Goal: Task Accomplishment & Management: Manage account settings

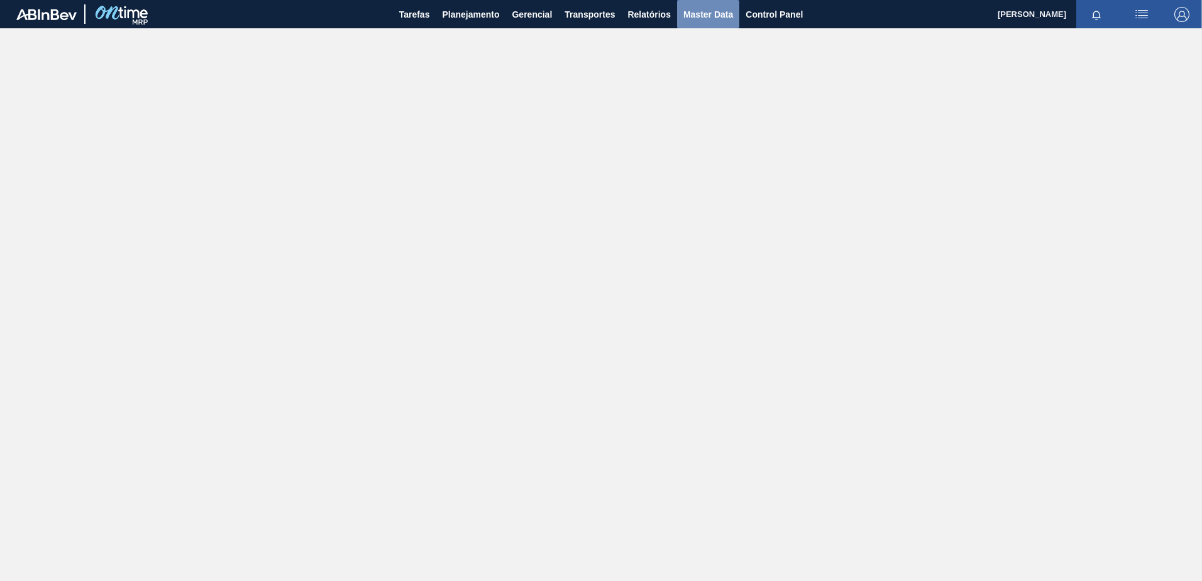
click at [715, 9] on span "Master Data" at bounding box center [708, 14] width 50 height 15
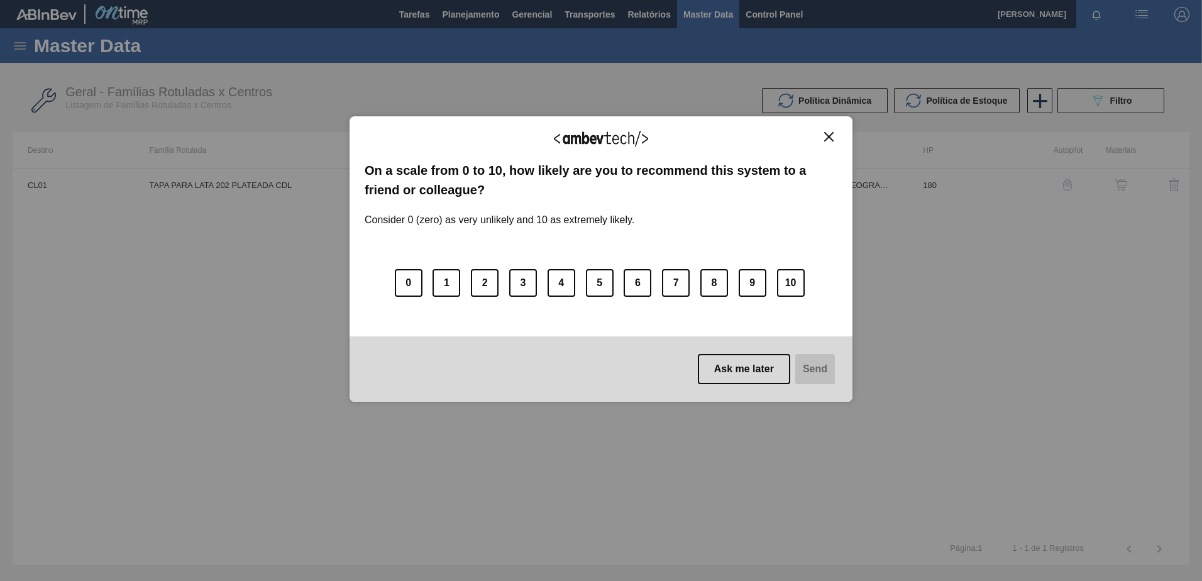
click at [833, 141] on button "Close" at bounding box center [828, 136] width 17 height 11
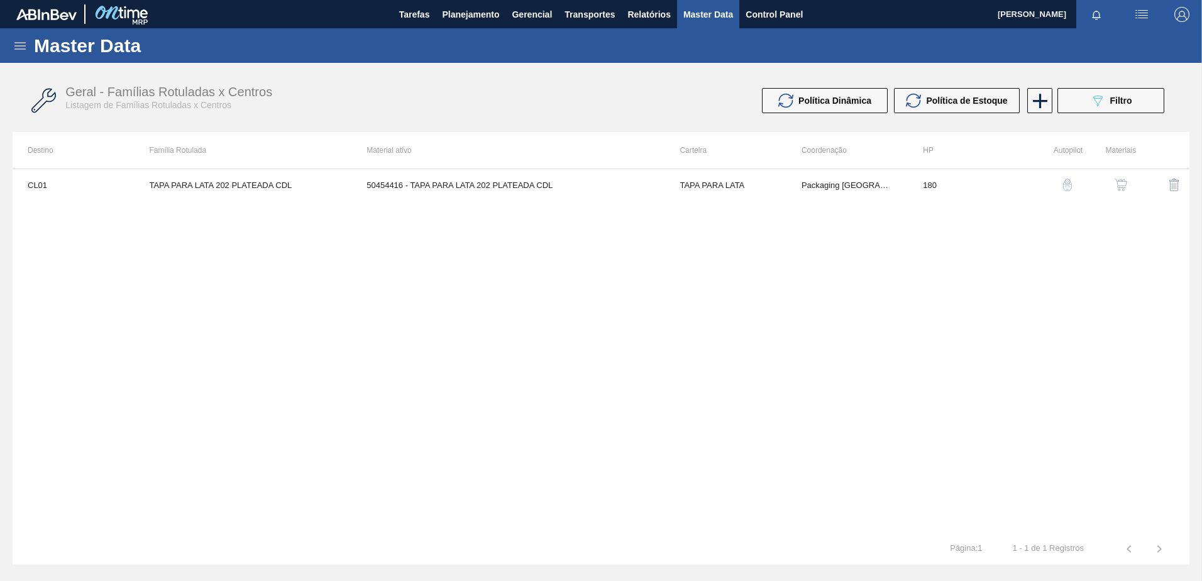
click at [20, 51] on icon at bounding box center [20, 45] width 15 height 15
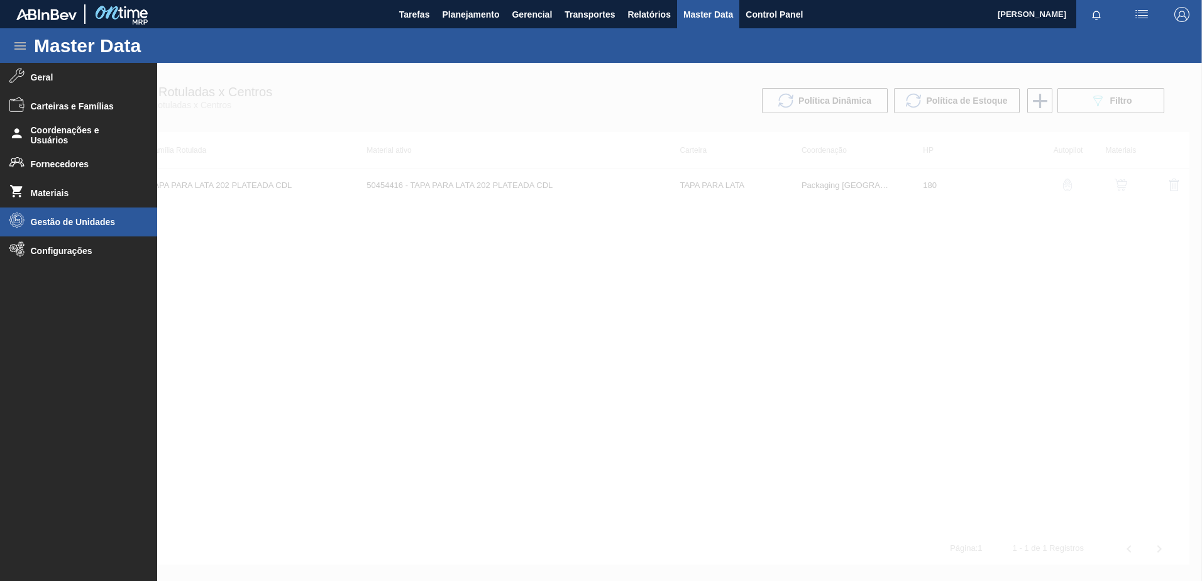
click at [69, 226] on li "Gestão de Unidades" at bounding box center [78, 221] width 157 height 29
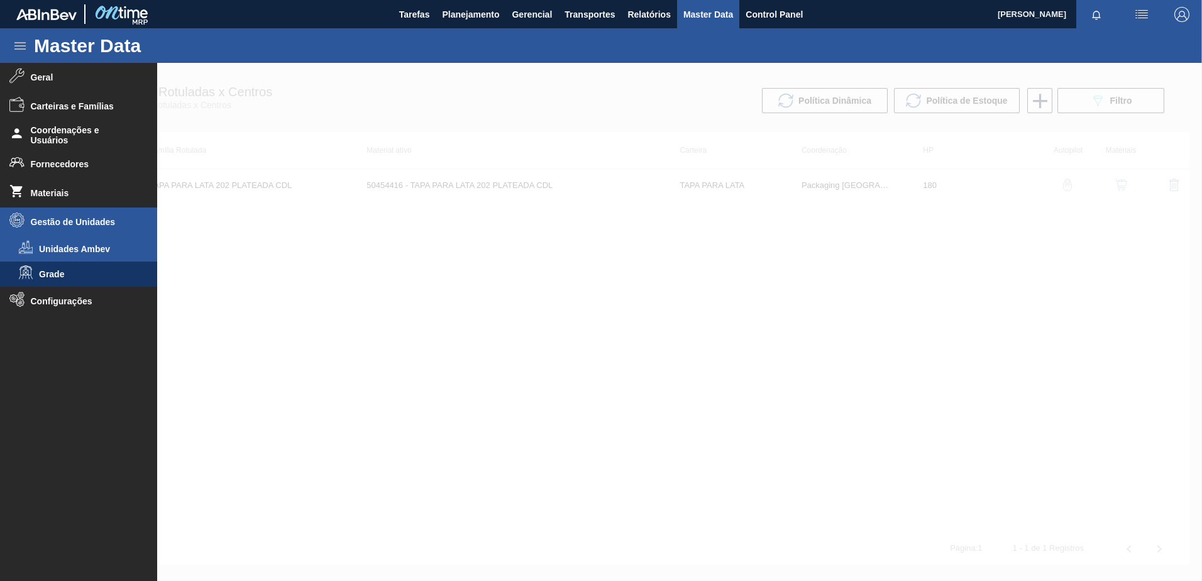
click at [75, 250] on span "Unidades Ambev" at bounding box center [87, 249] width 97 height 10
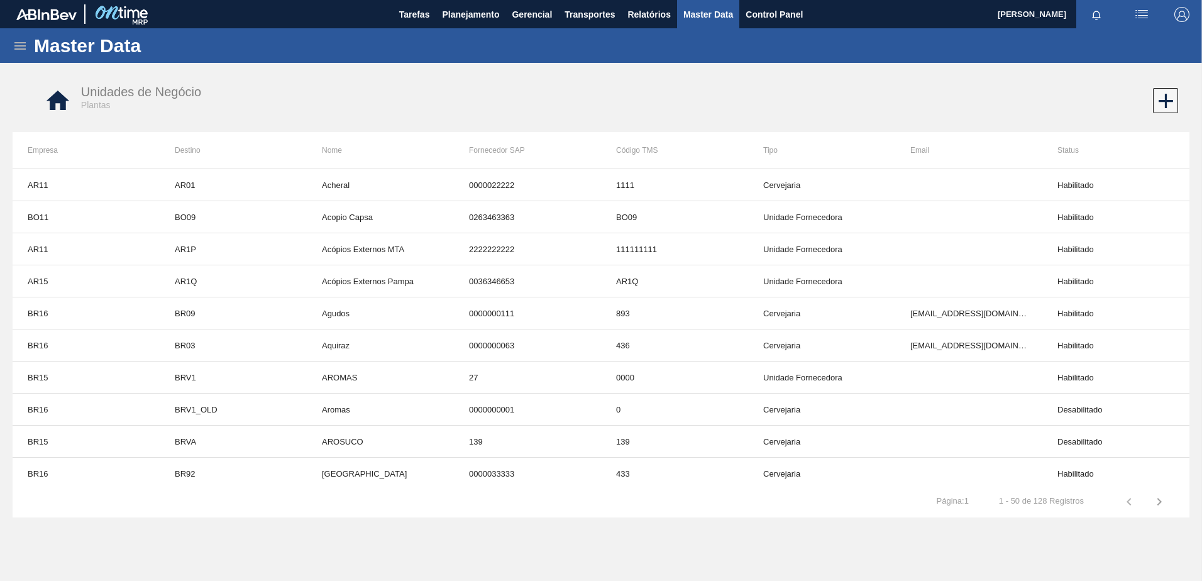
click at [25, 44] on icon at bounding box center [20, 45] width 15 height 15
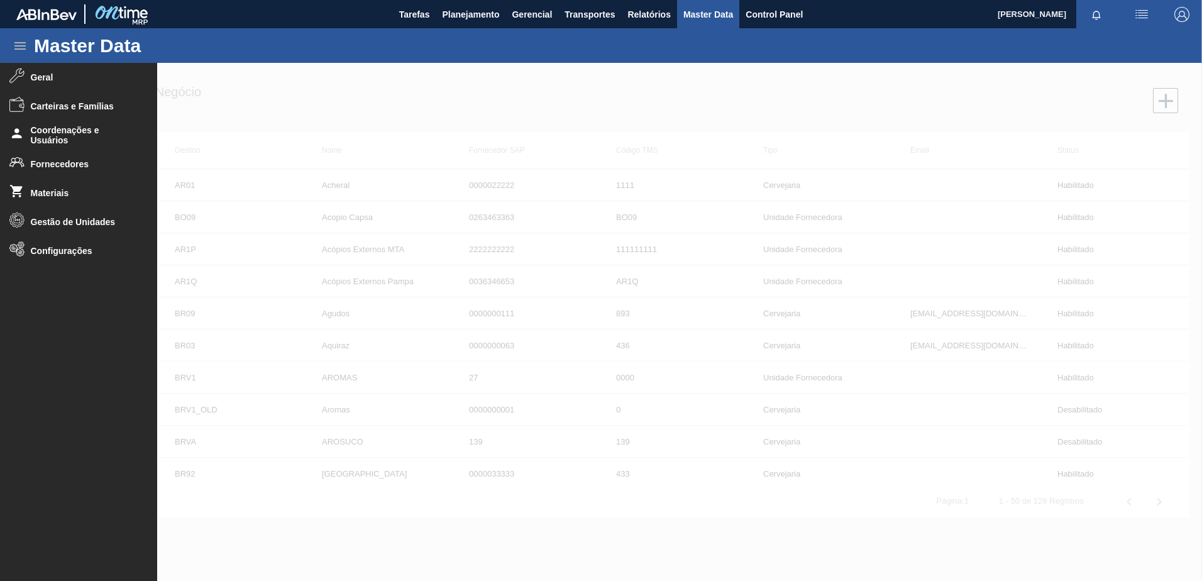
click at [451, 70] on div at bounding box center [601, 322] width 1202 height 518
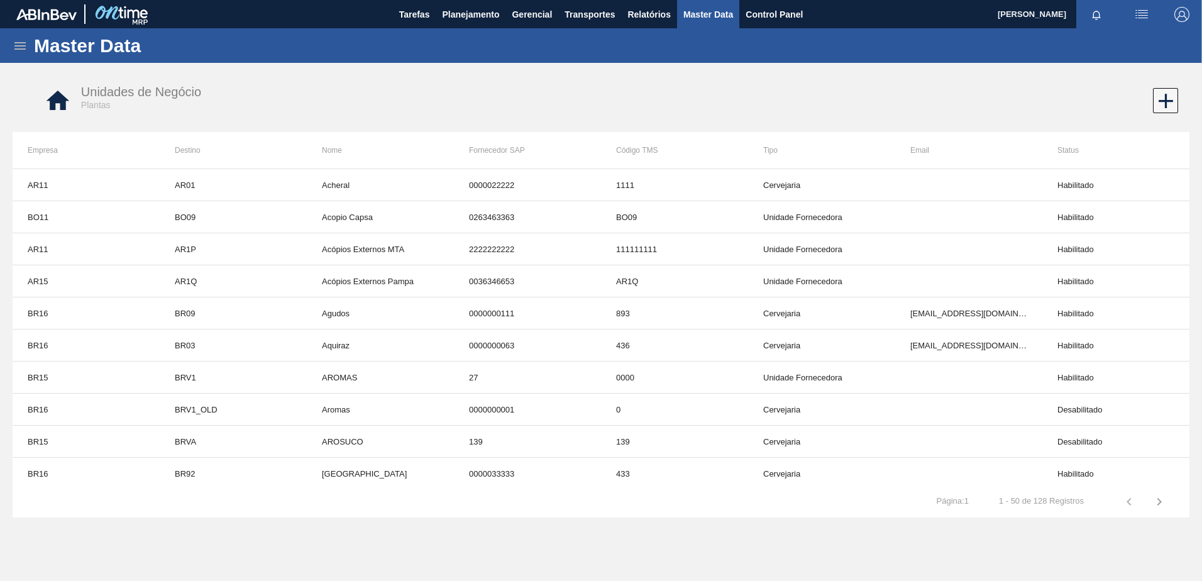
click at [21, 45] on icon at bounding box center [19, 46] width 11 height 8
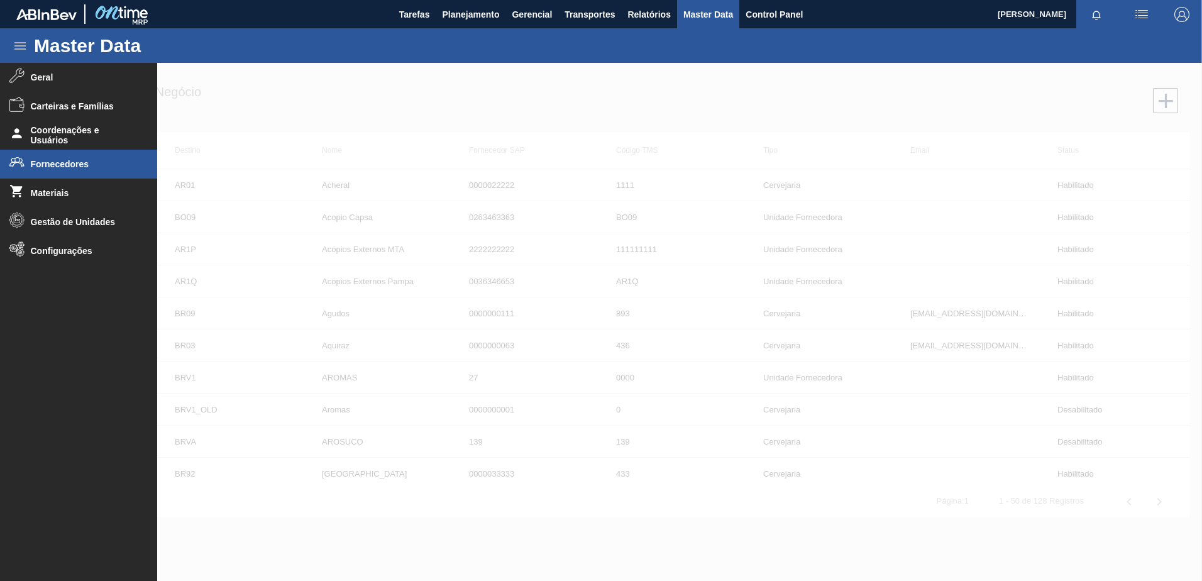
click at [65, 163] on span "Fornecedores" at bounding box center [83, 164] width 104 height 10
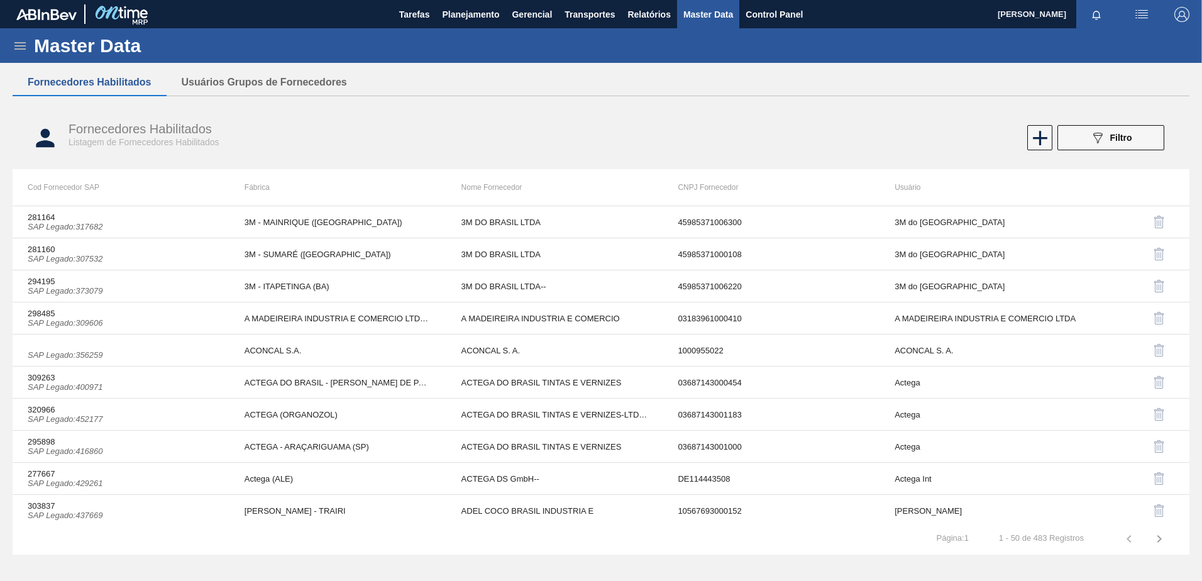
click at [1106, 151] on div "Fornecedores Habilitados Listagem de Fornecedores Habilitados 089F7B8B-B2A5-4AF…" at bounding box center [601, 137] width 1177 height 47
click at [1108, 139] on div "089F7B8B-B2A5-4AFE-B5C0-19BA573D28AC Filtro" at bounding box center [1111, 137] width 42 height 15
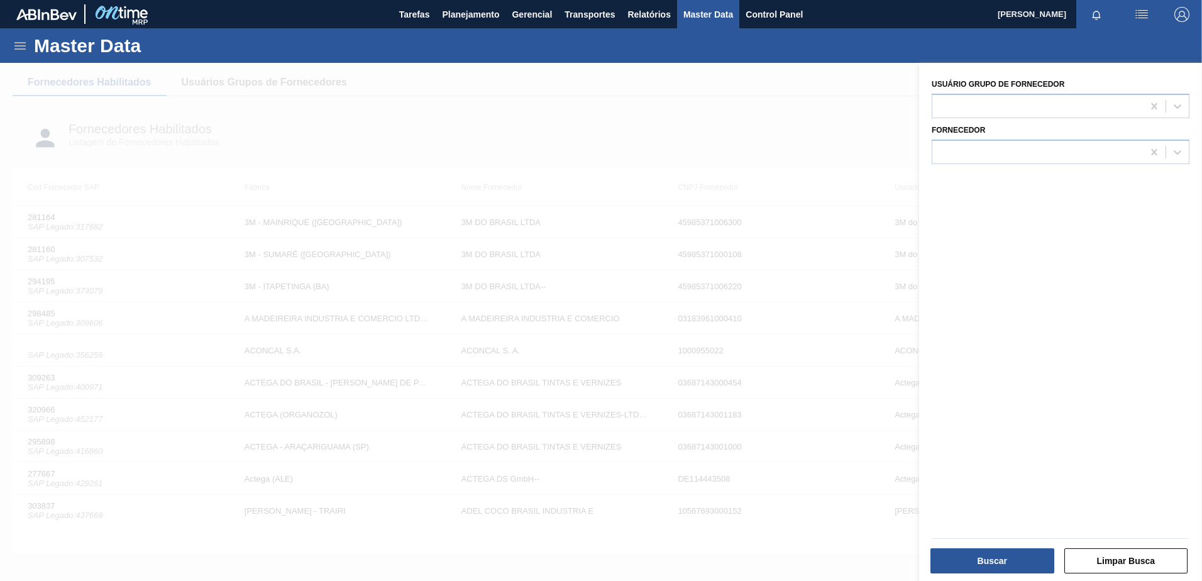
click at [585, 119] on div at bounding box center [601, 353] width 1202 height 581
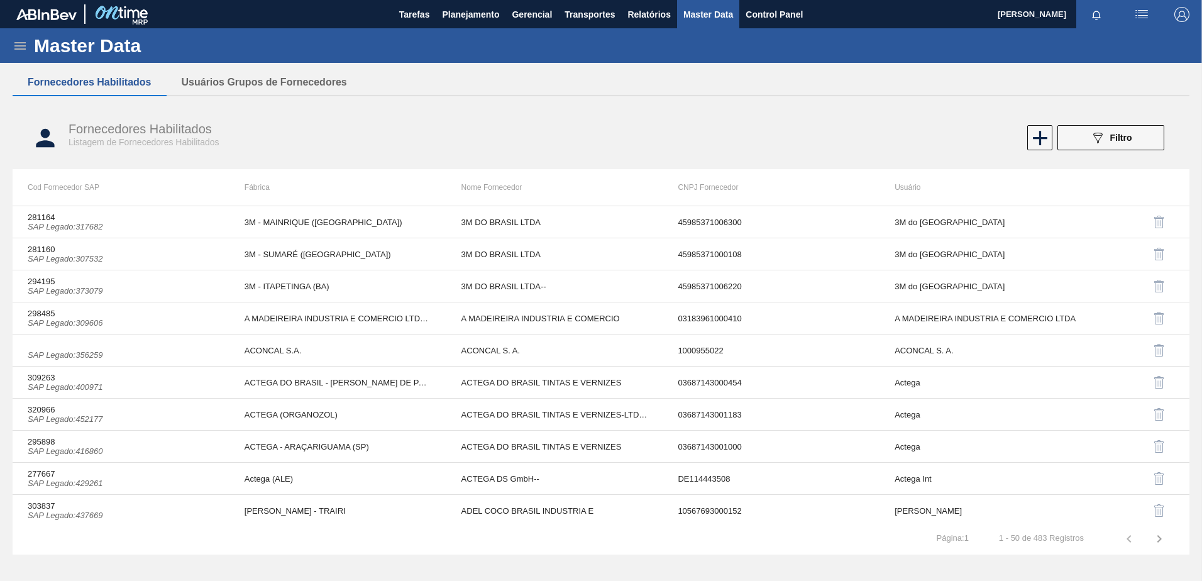
click at [19, 45] on icon at bounding box center [19, 46] width 11 height 8
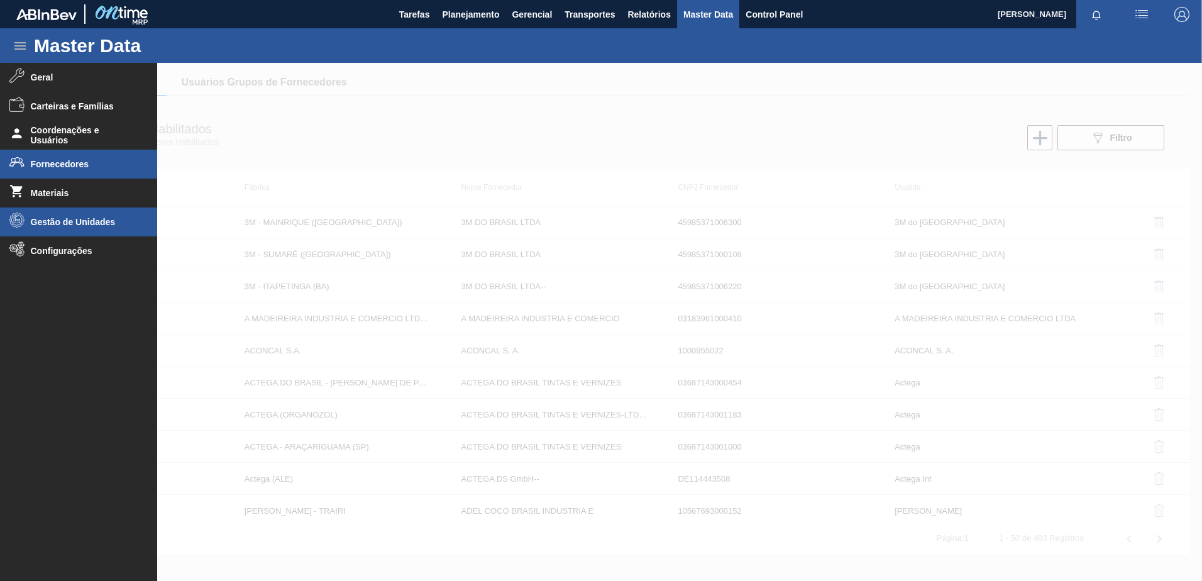
click at [70, 231] on li "Gestão de Unidades" at bounding box center [78, 221] width 157 height 29
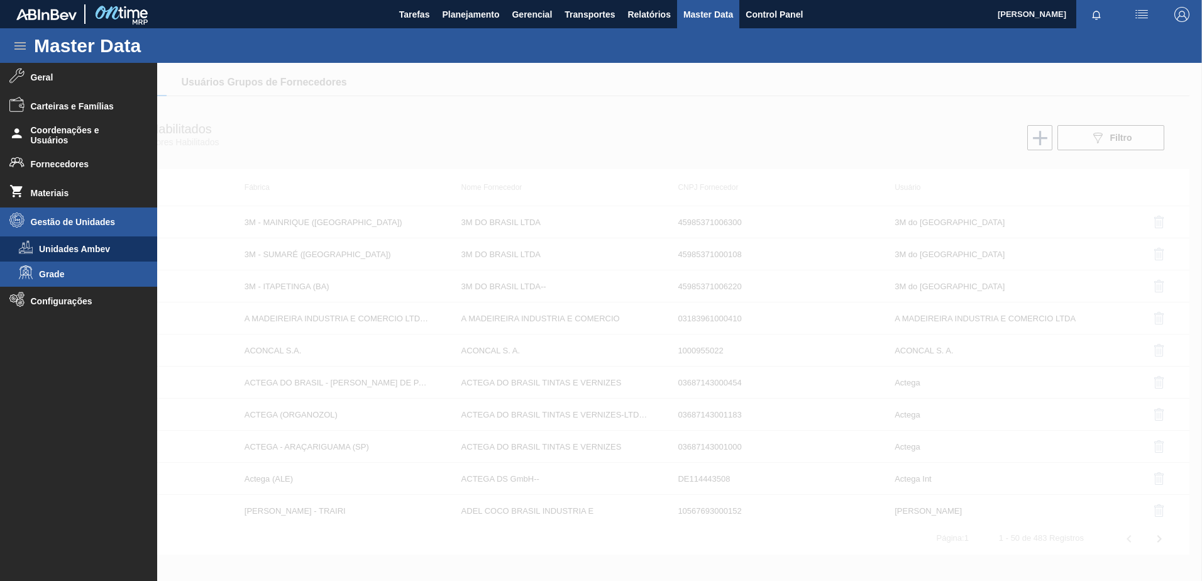
click at [82, 270] on span "Grade" at bounding box center [87, 274] width 97 height 10
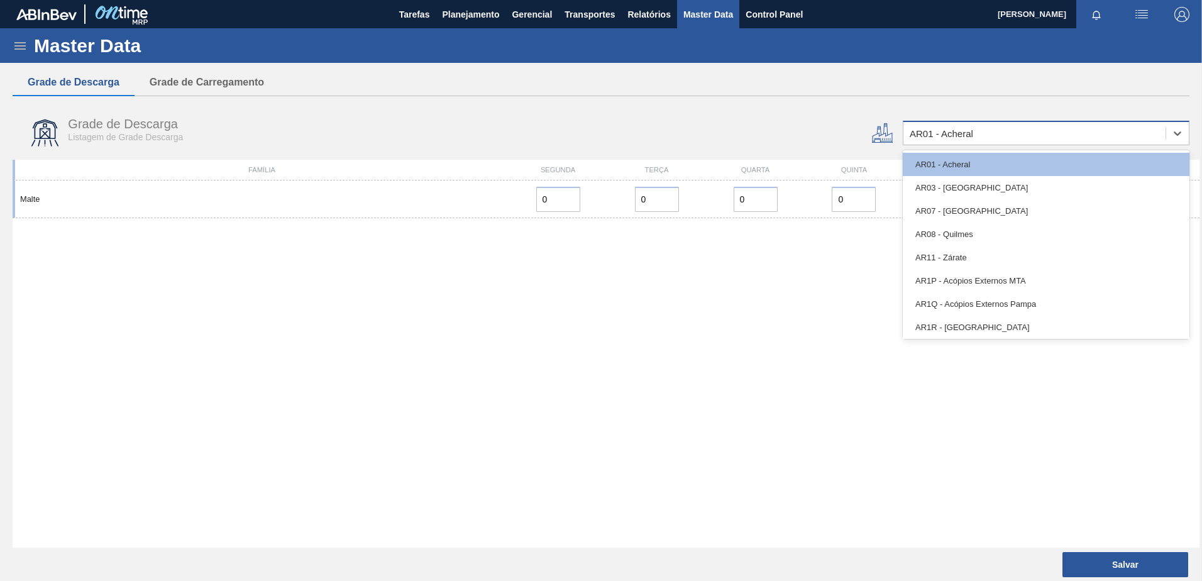
click at [938, 137] on div "AR01 - Acheral" at bounding box center [941, 133] width 63 height 11
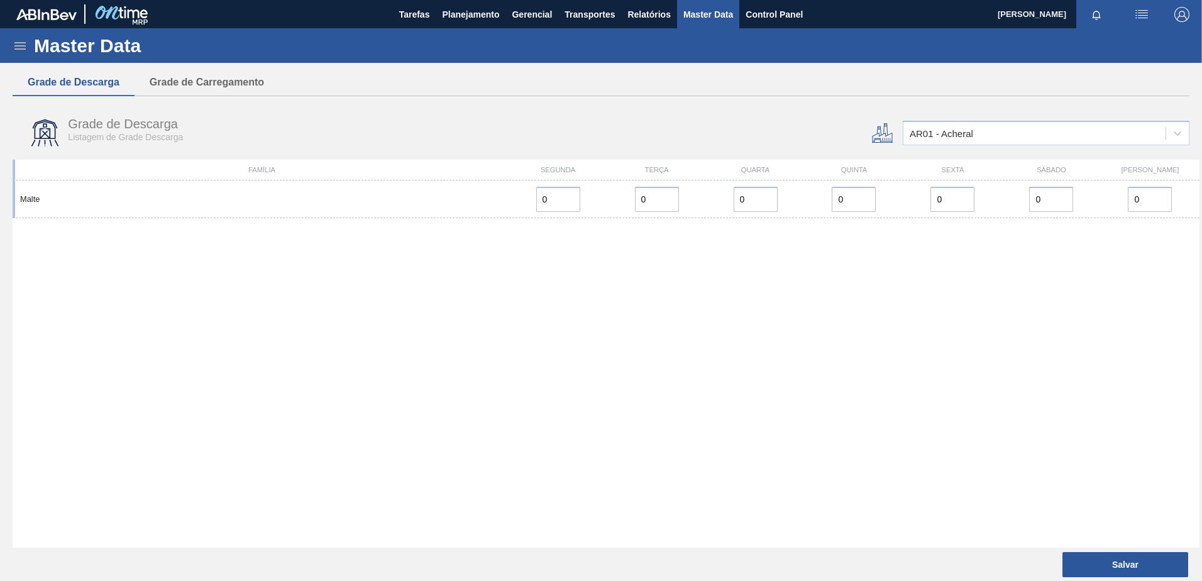
click at [817, 121] on div at bounding box center [848, 132] width 99 height 47
click at [202, 78] on button "Grade de Carregamento" at bounding box center [207, 82] width 145 height 26
click at [72, 85] on button "Grade de Descarga" at bounding box center [74, 82] width 122 height 26
click at [224, 79] on button "Grade de Carregamento" at bounding box center [207, 82] width 145 height 26
click at [113, 87] on button "Grade de Descarga" at bounding box center [74, 82] width 122 height 26
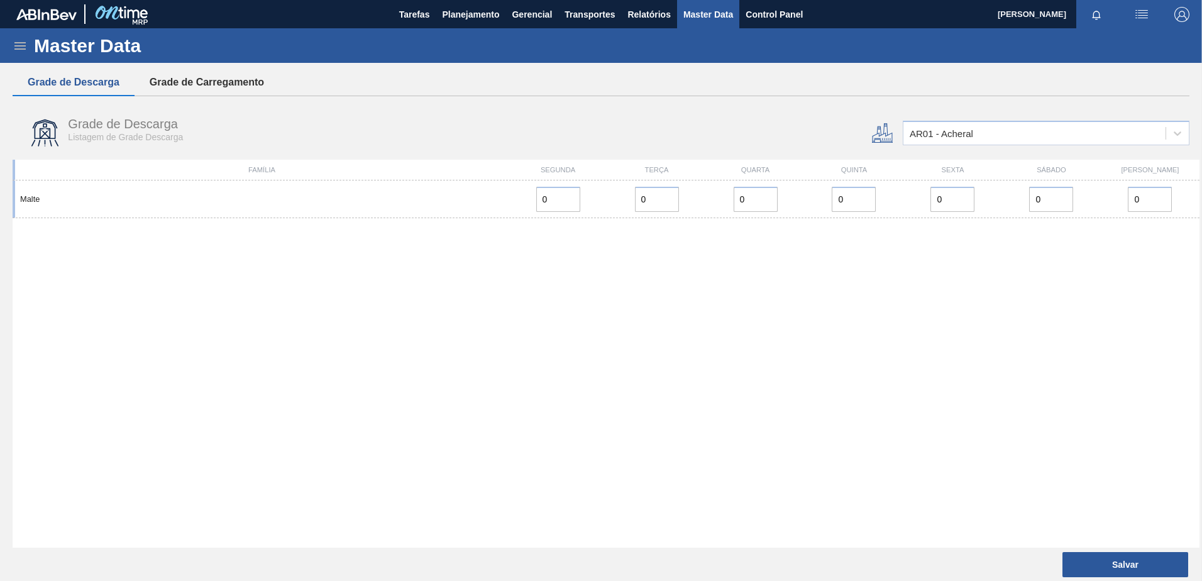
click at [204, 93] on button "Grade de Carregamento" at bounding box center [207, 82] width 145 height 26
click at [16, 52] on icon at bounding box center [20, 45] width 15 height 15
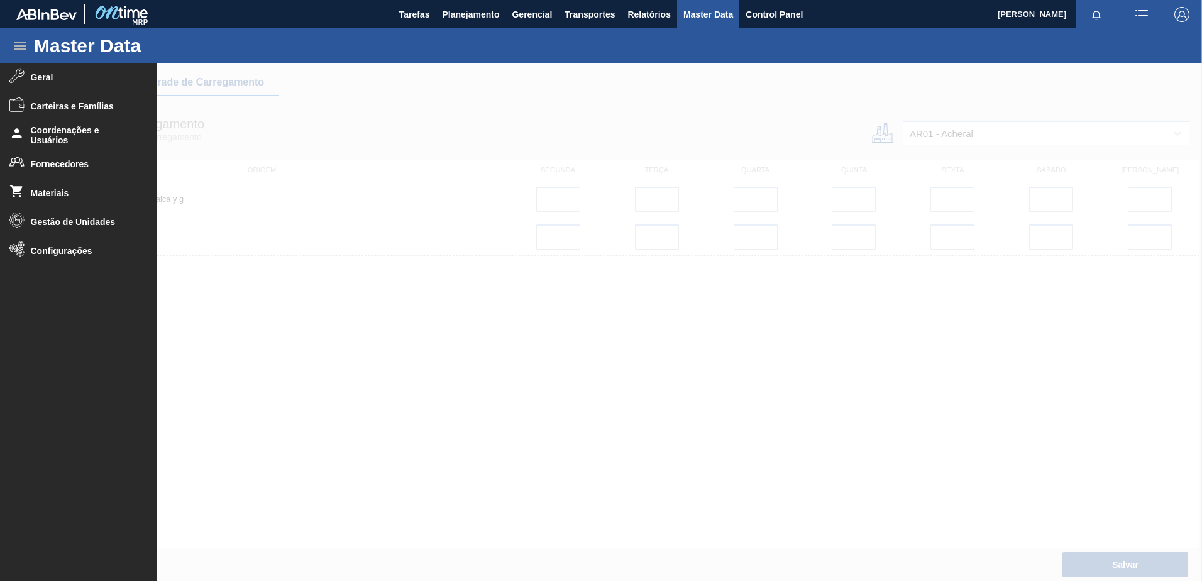
click at [531, 138] on div at bounding box center [601, 322] width 1202 height 518
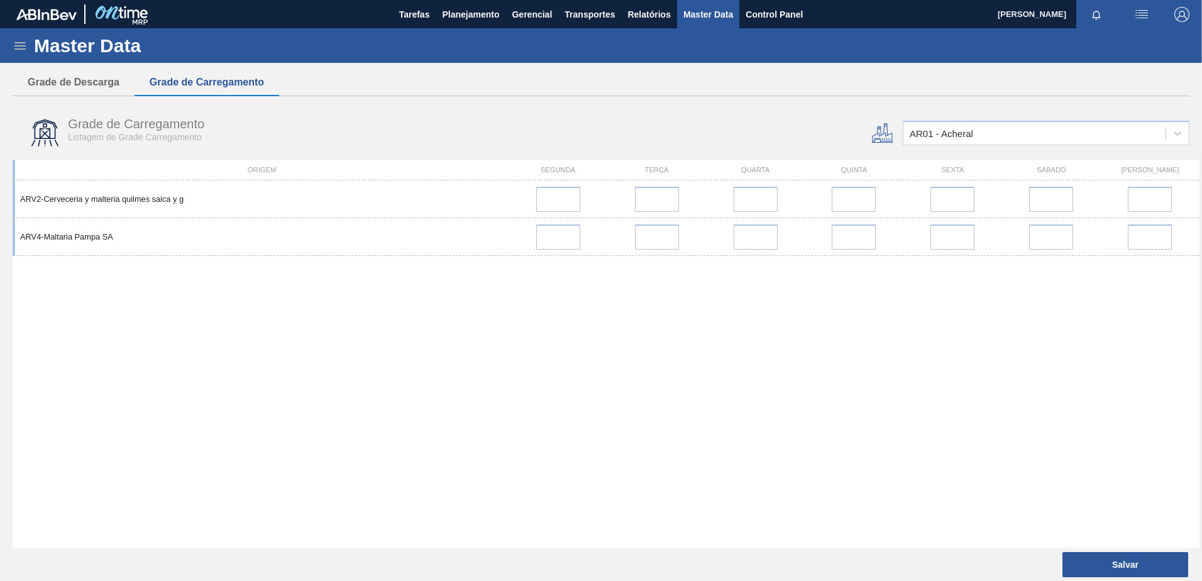
click at [21, 38] on icon at bounding box center [20, 45] width 15 height 15
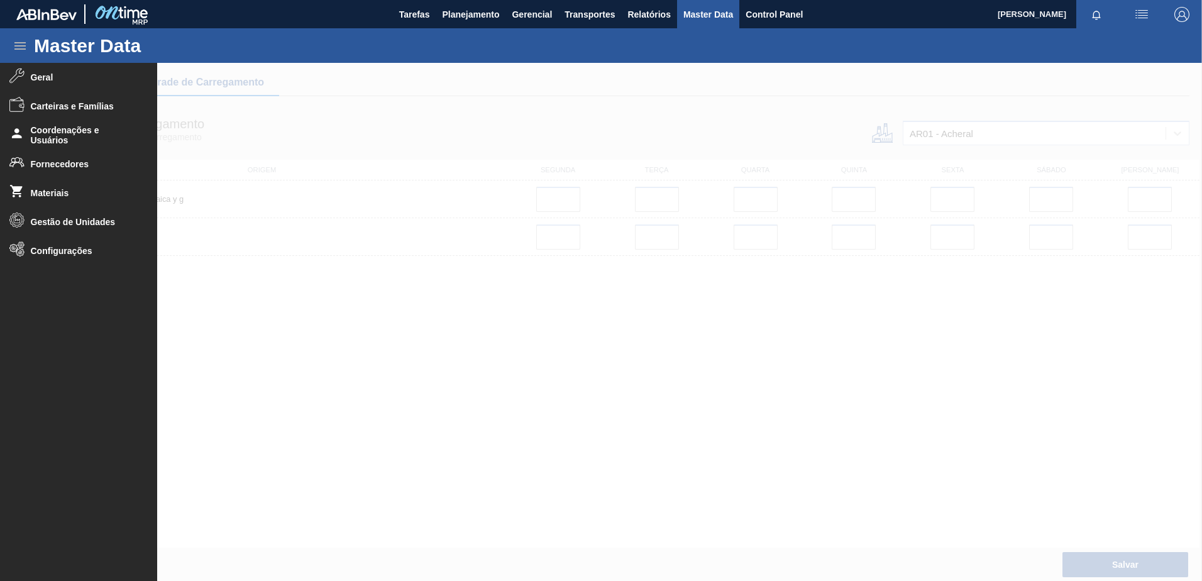
click at [327, 85] on div at bounding box center [601, 322] width 1202 height 518
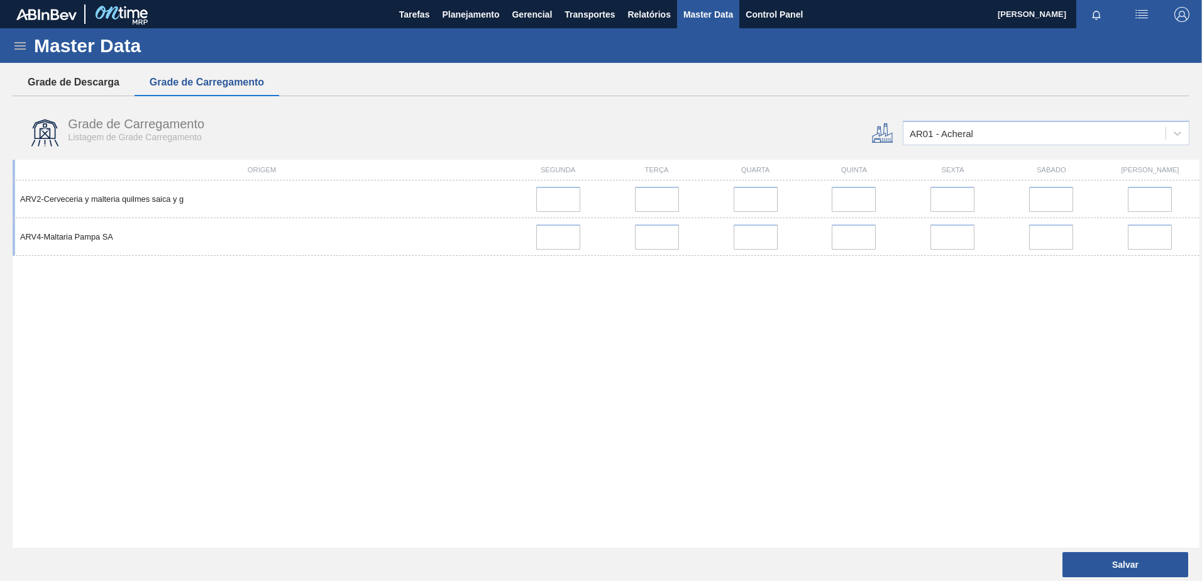
click at [105, 83] on button "Grade de Descarga" at bounding box center [74, 82] width 122 height 26
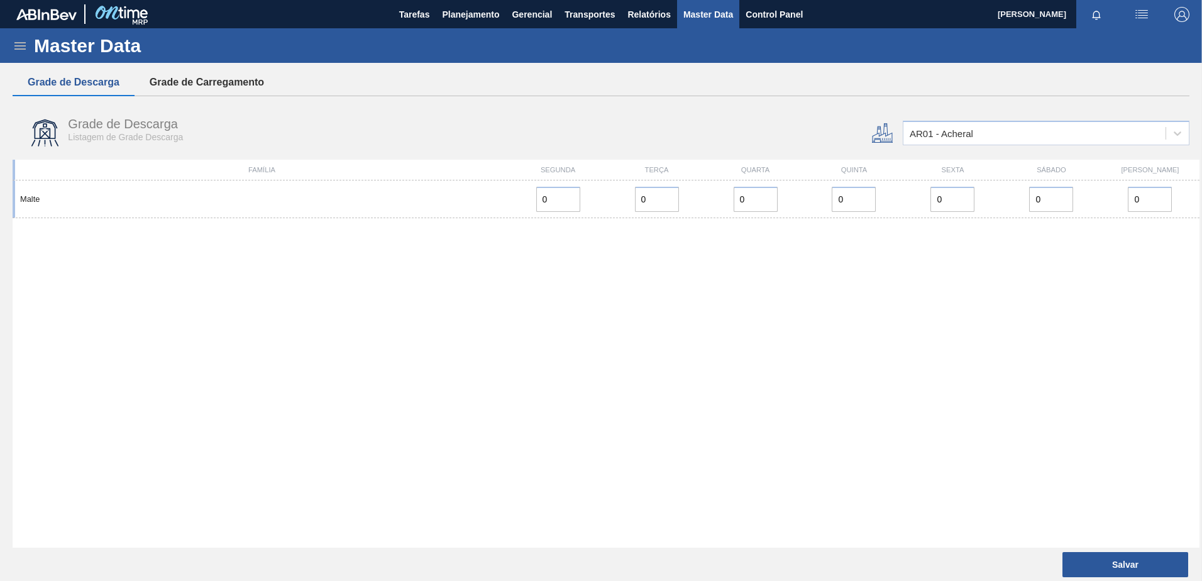
click at [255, 80] on button "Grade de Carregamento" at bounding box center [207, 82] width 145 height 26
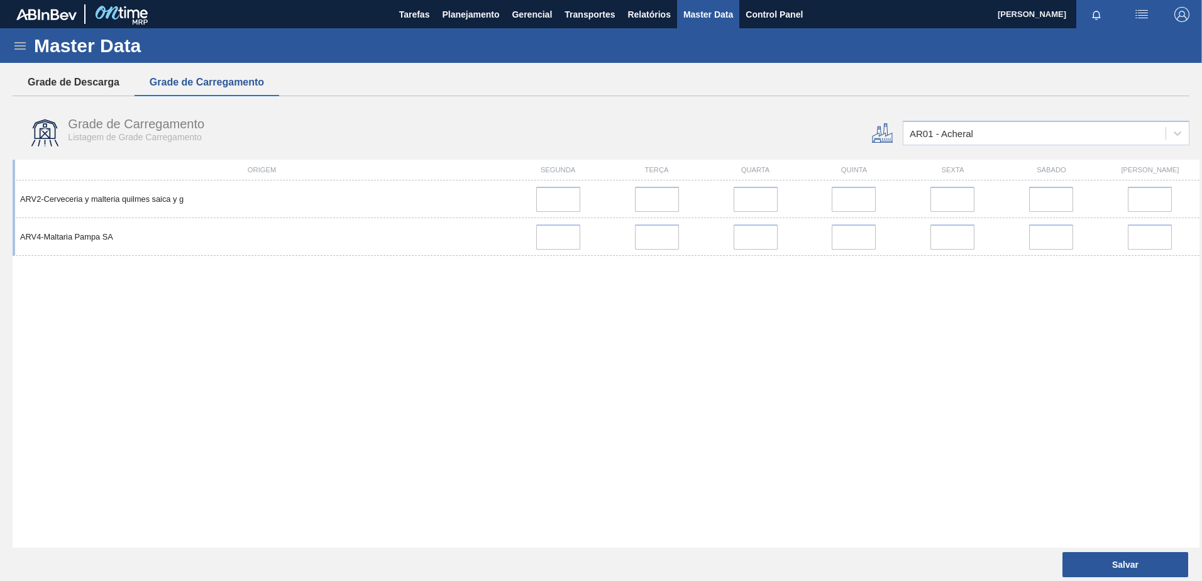
click at [90, 91] on button "Grade de Descarga" at bounding box center [74, 82] width 122 height 26
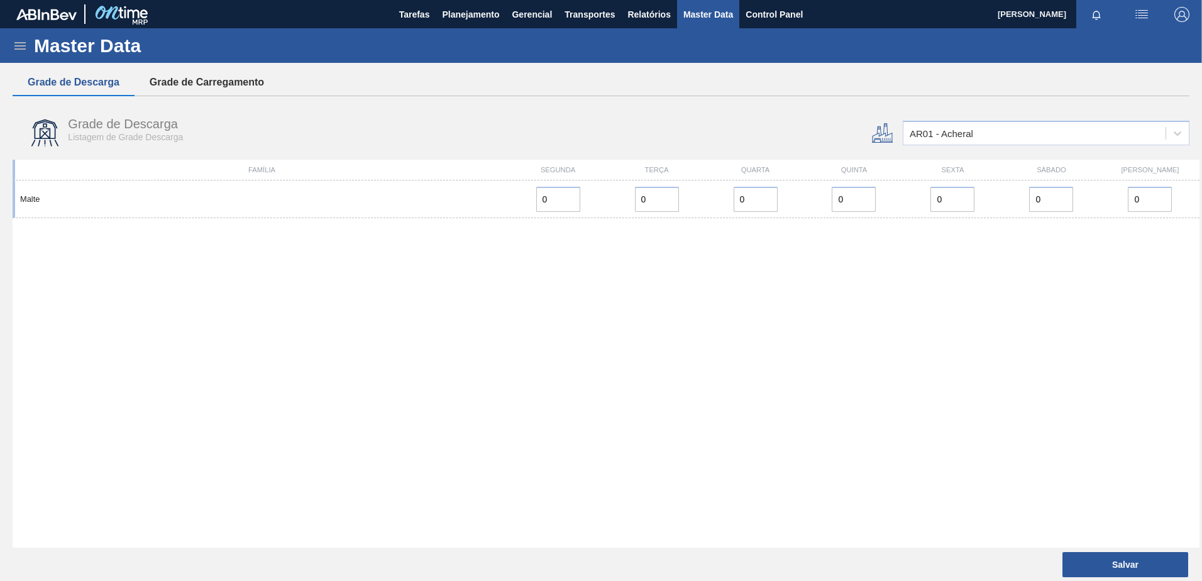
click at [206, 92] on button "Grade de Carregamento" at bounding box center [207, 82] width 145 height 26
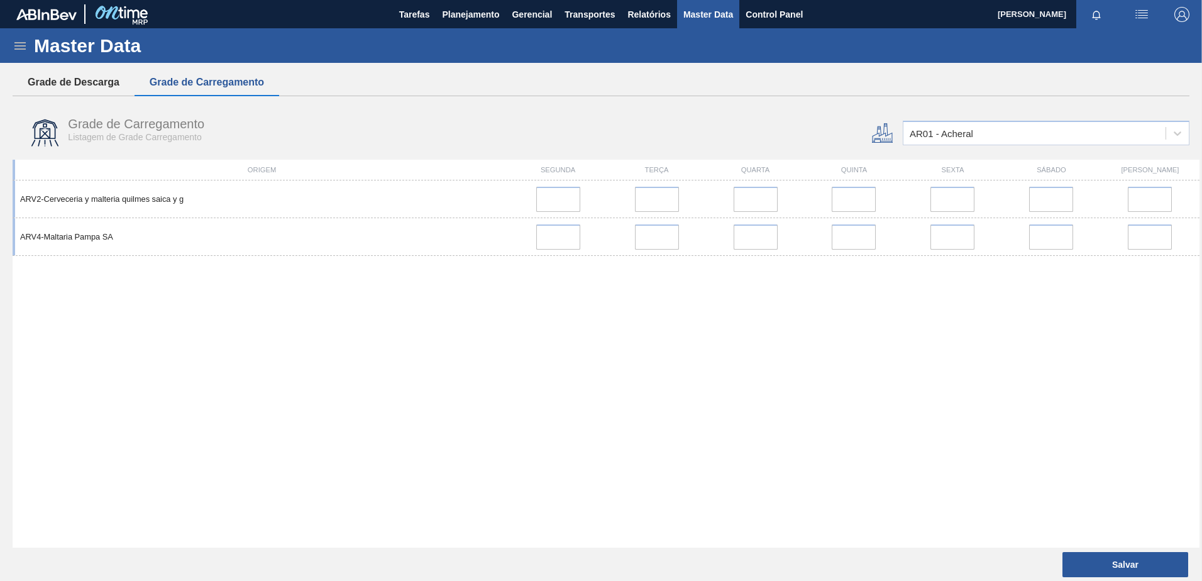
click at [82, 93] on button "Grade de Descarga" at bounding box center [74, 82] width 122 height 26
click at [23, 47] on icon at bounding box center [20, 45] width 15 height 15
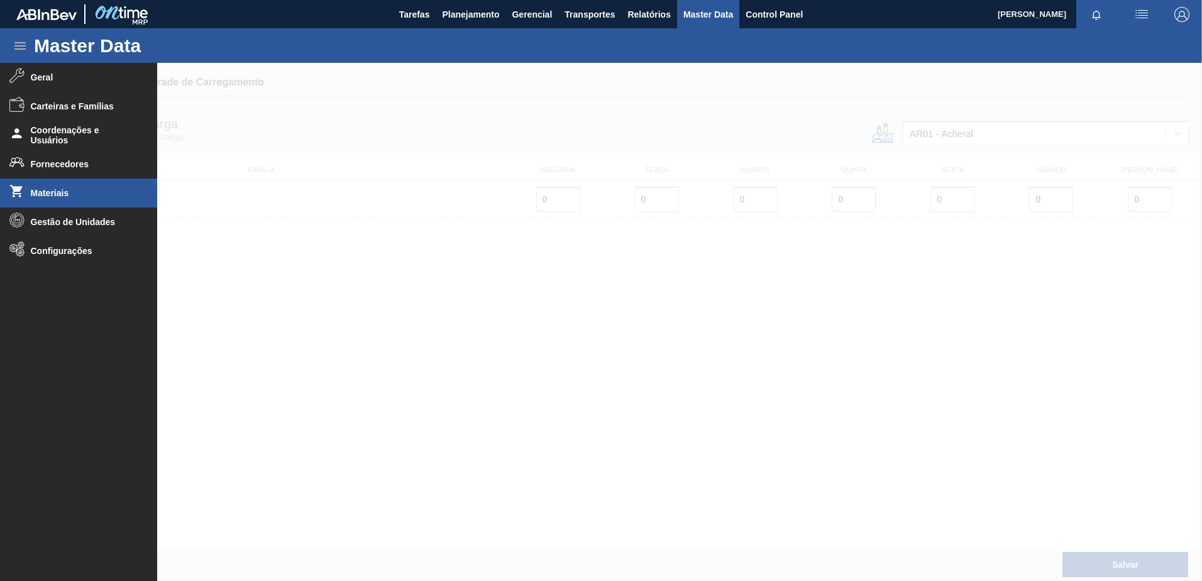
click at [47, 198] on li "Materiais" at bounding box center [78, 193] width 157 height 29
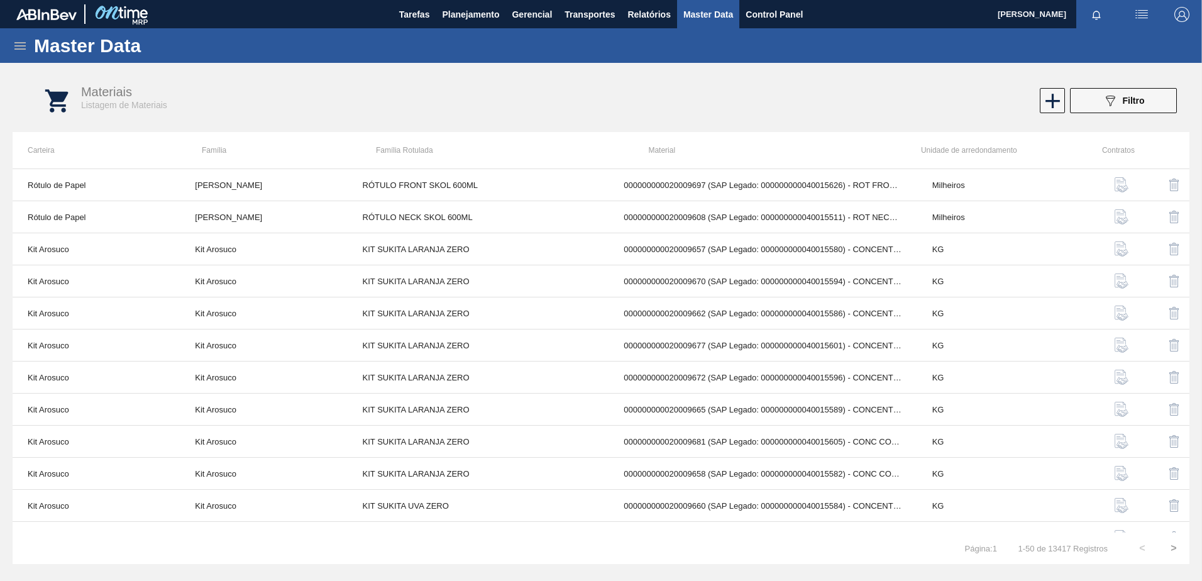
click at [26, 49] on icon at bounding box center [20, 45] width 15 height 15
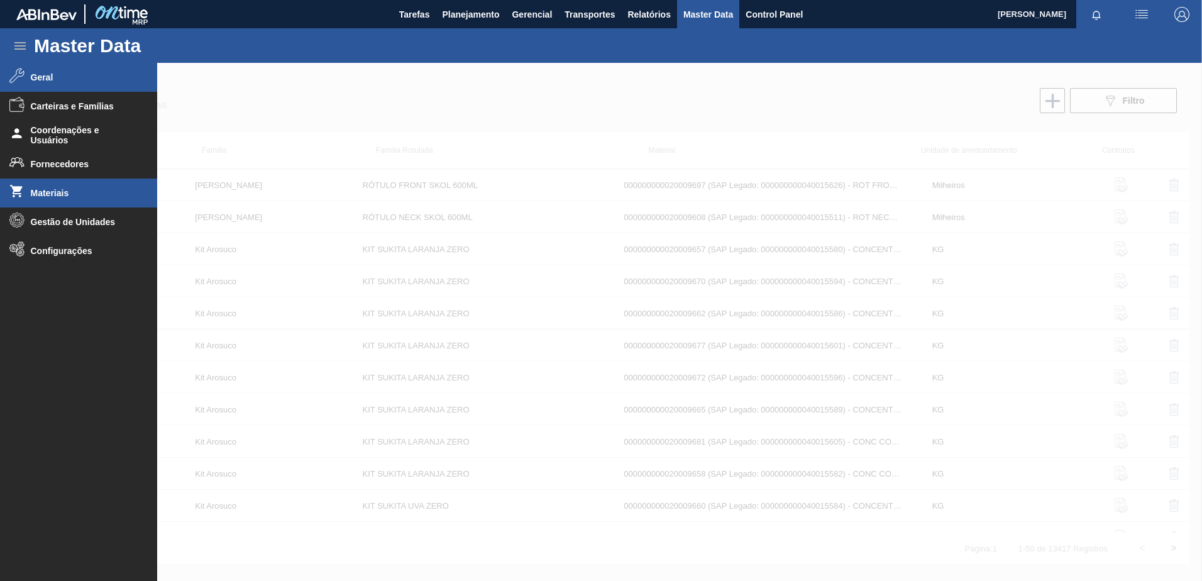
click at [78, 83] on li "Geral" at bounding box center [78, 77] width 157 height 29
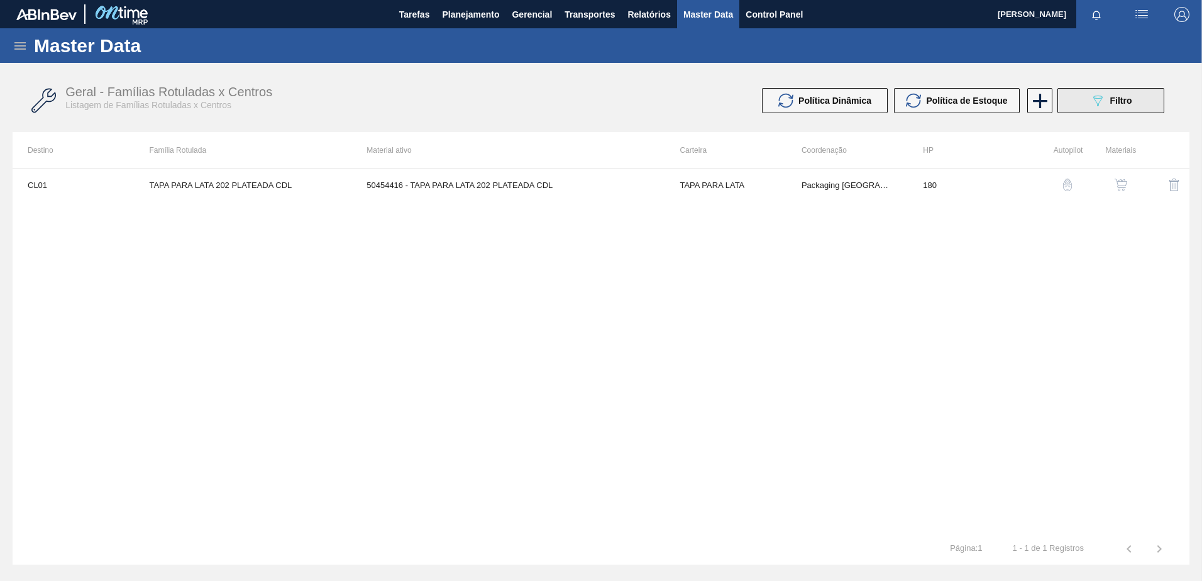
click at [1111, 106] on div "089F7B8B-B2A5-4AFE-B5C0-19BA573D28AC Filtro" at bounding box center [1111, 100] width 42 height 15
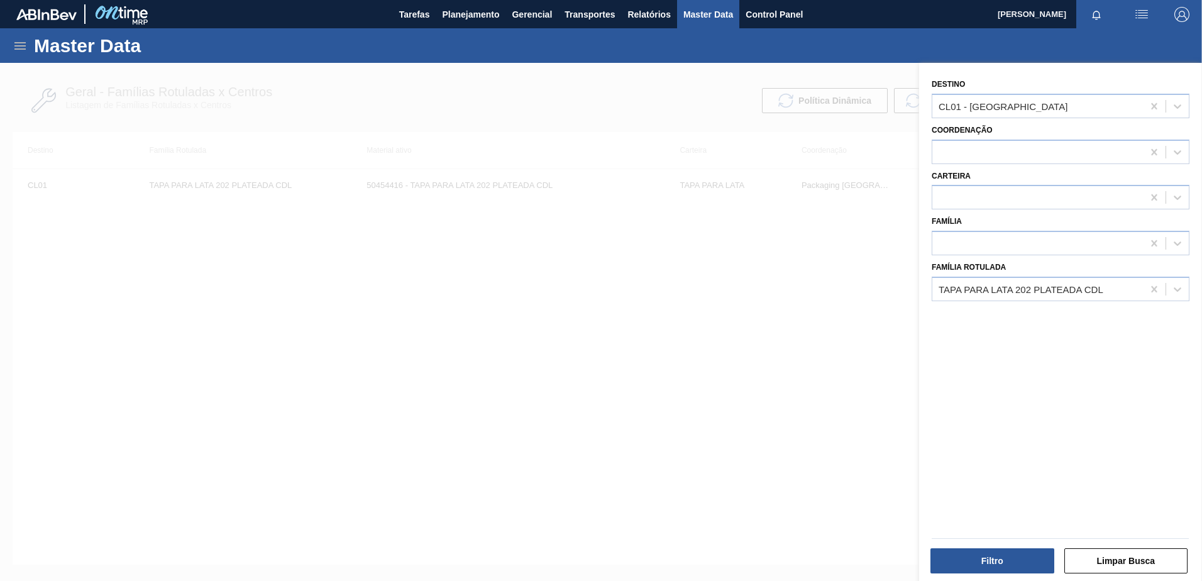
click at [433, 111] on div at bounding box center [601, 353] width 1202 height 581
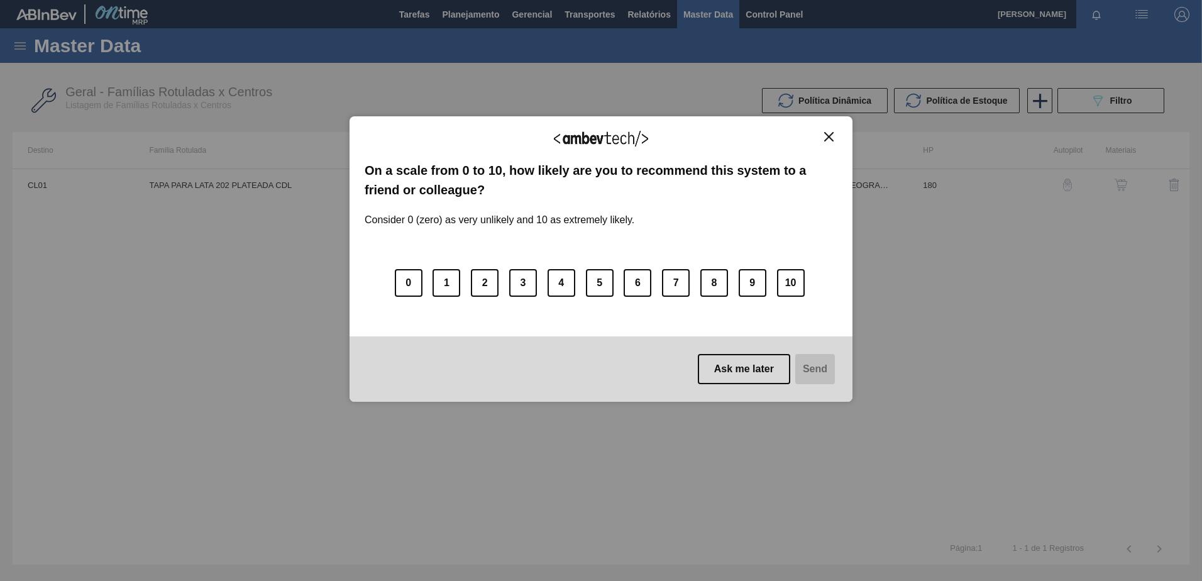
click at [824, 136] on img "Close" at bounding box center [828, 136] width 9 height 9
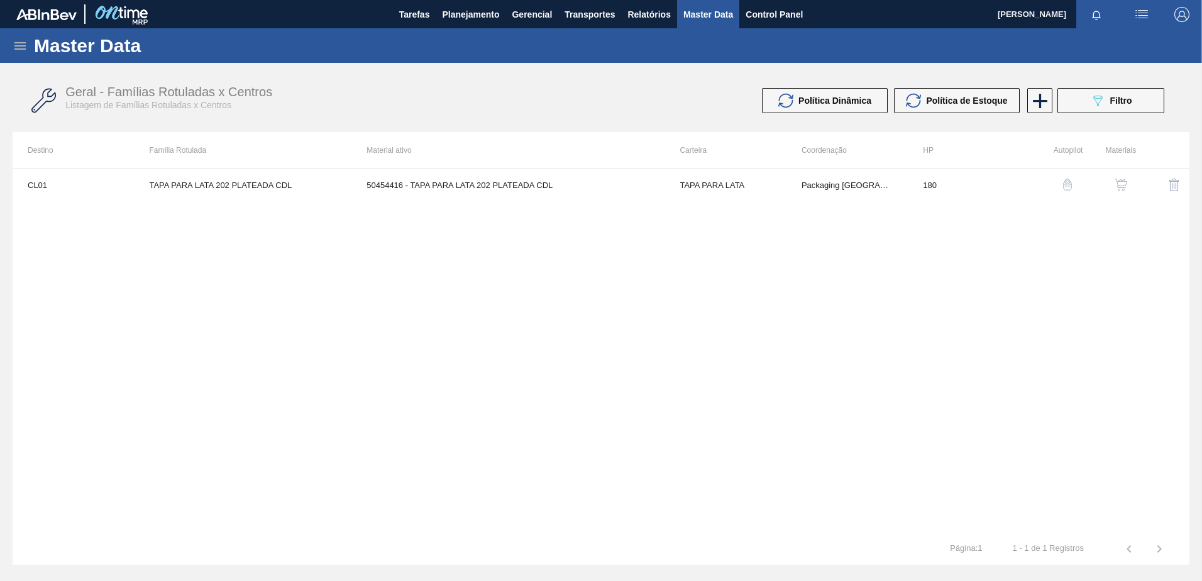
click at [14, 43] on icon at bounding box center [20, 45] width 15 height 15
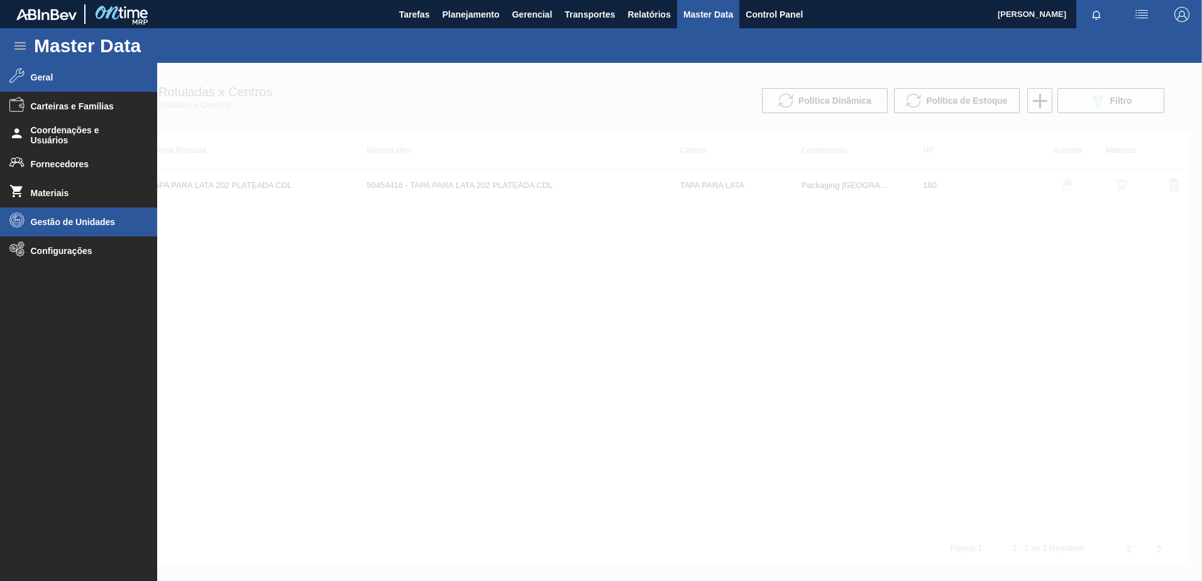
click at [75, 229] on li "Gestão de Unidades" at bounding box center [78, 221] width 157 height 29
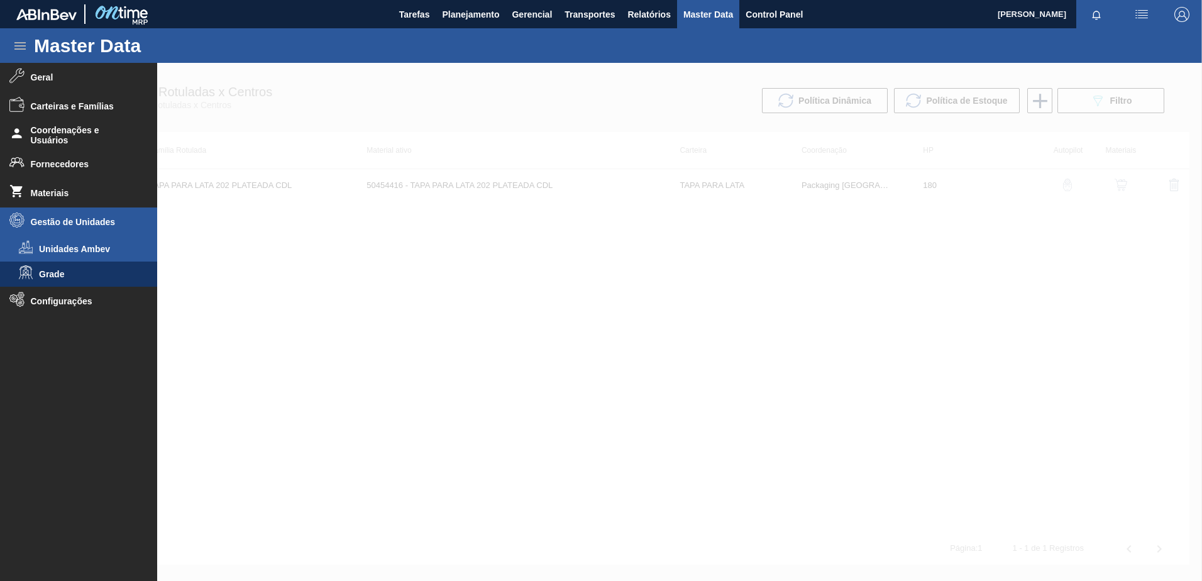
click at [80, 245] on span "Unidades Ambev" at bounding box center [87, 249] width 97 height 10
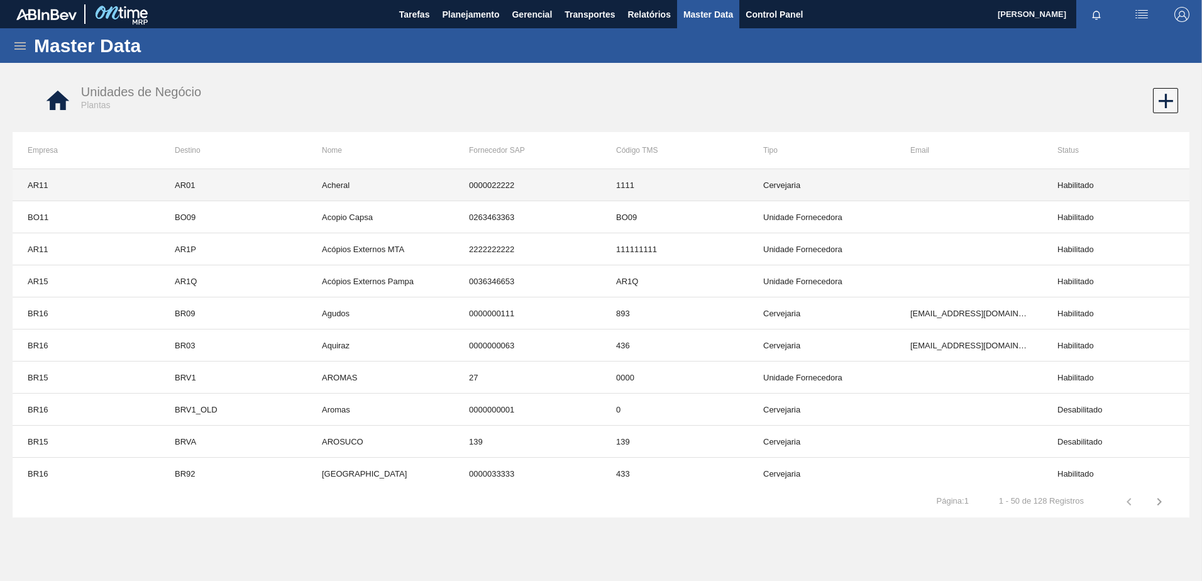
click at [218, 184] on td "AR01" at bounding box center [233, 185] width 147 height 32
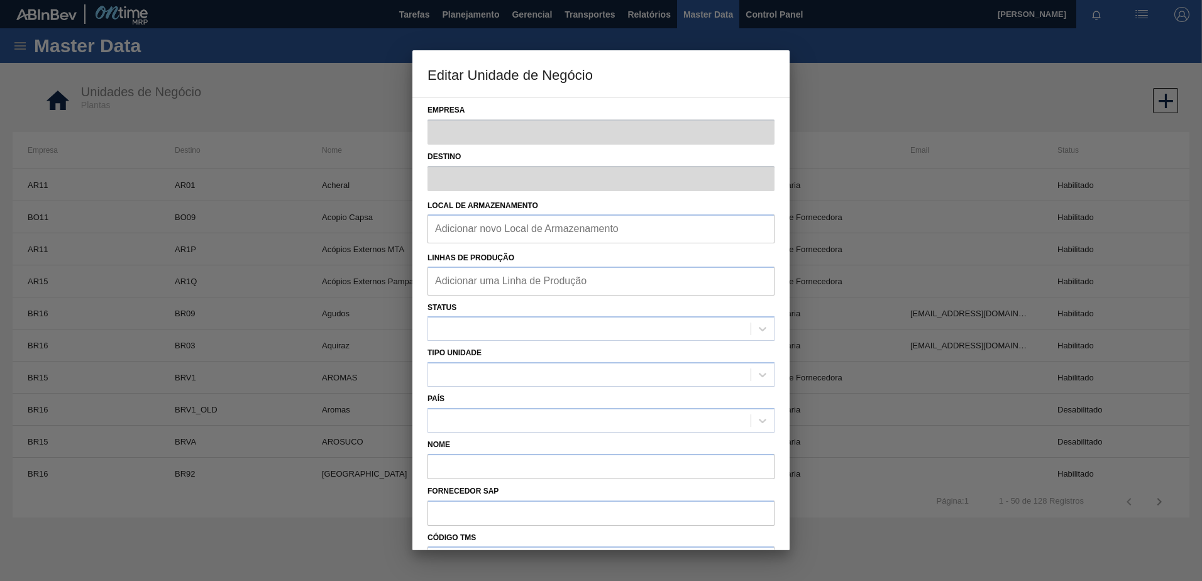
type input "AR11"
type input "AR01"
type input "Acheral"
type input "0000022222"
type input "1111"
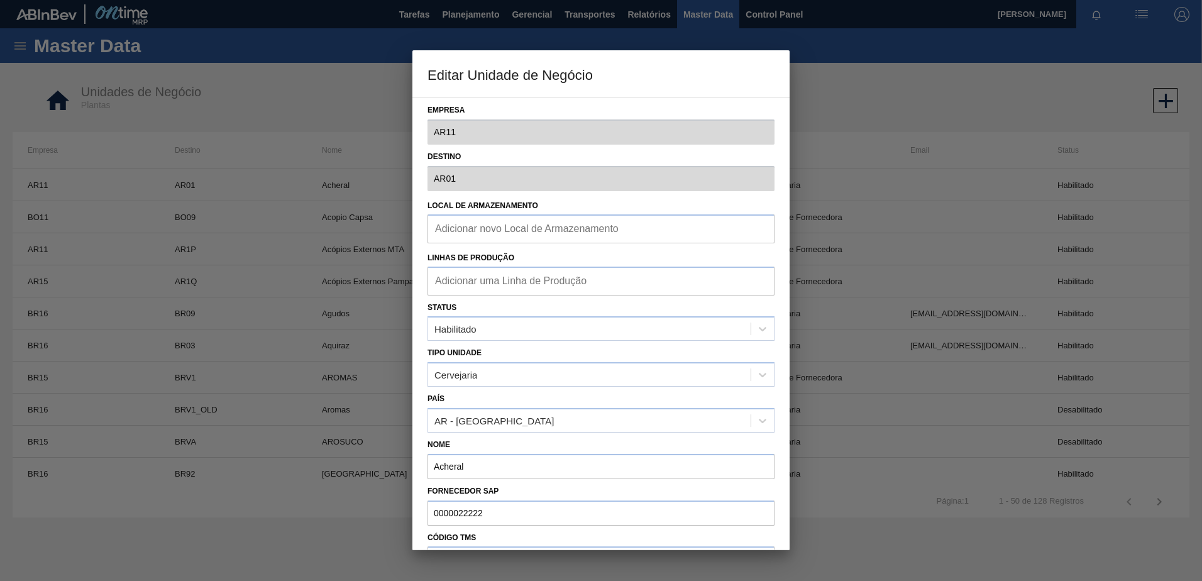
click at [309, 112] on div at bounding box center [601, 290] width 1202 height 581
click at [313, 108] on div at bounding box center [601, 290] width 1202 height 581
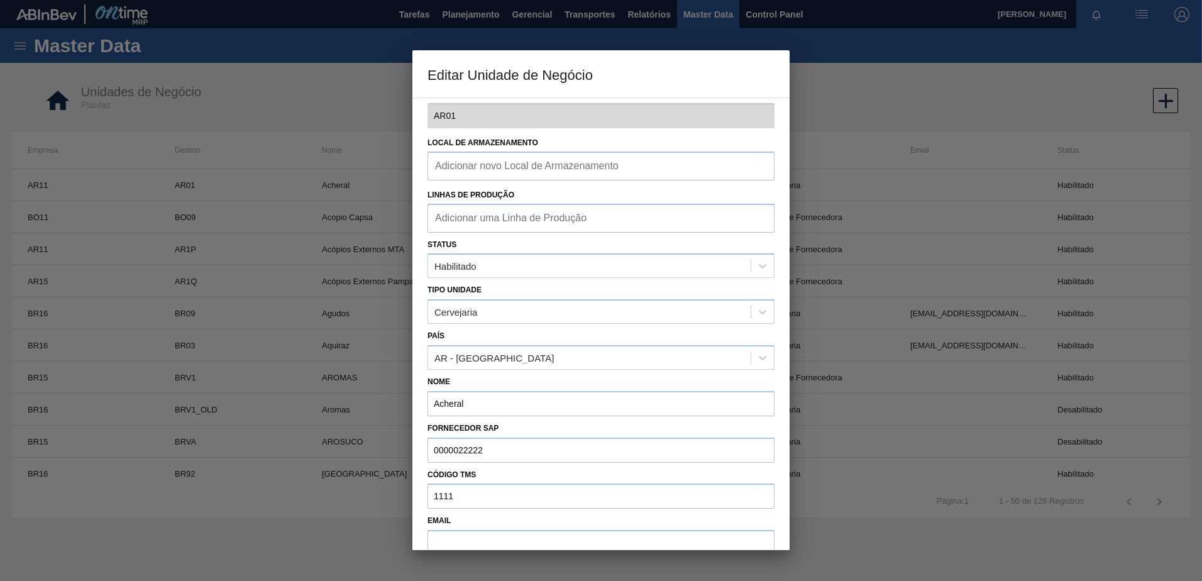
scroll to position [158, 0]
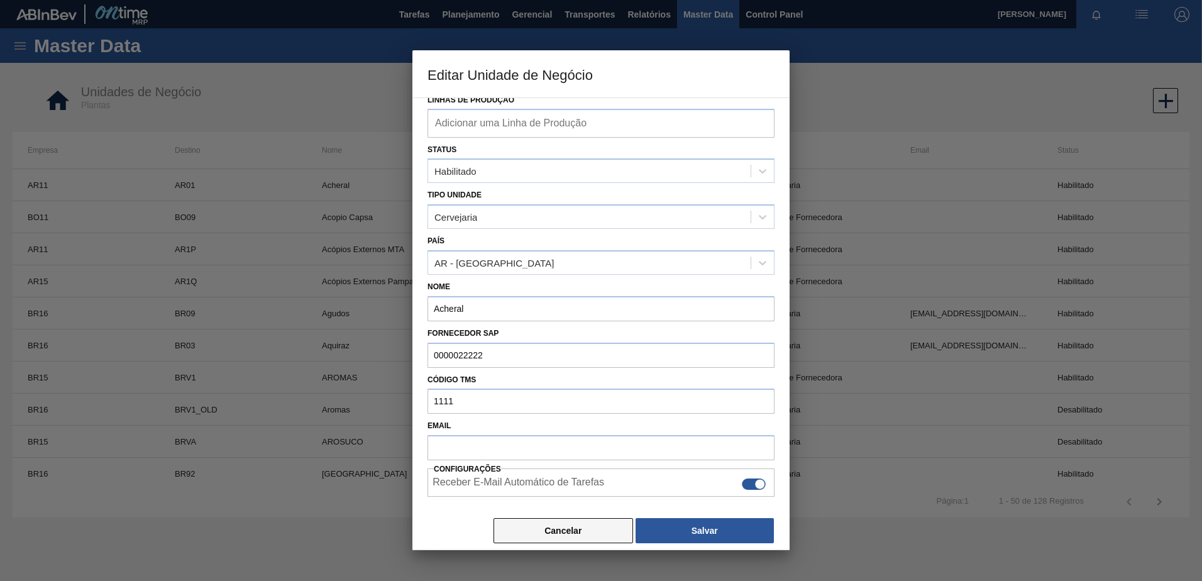
click at [553, 538] on button "Cancelar" at bounding box center [563, 530] width 140 height 25
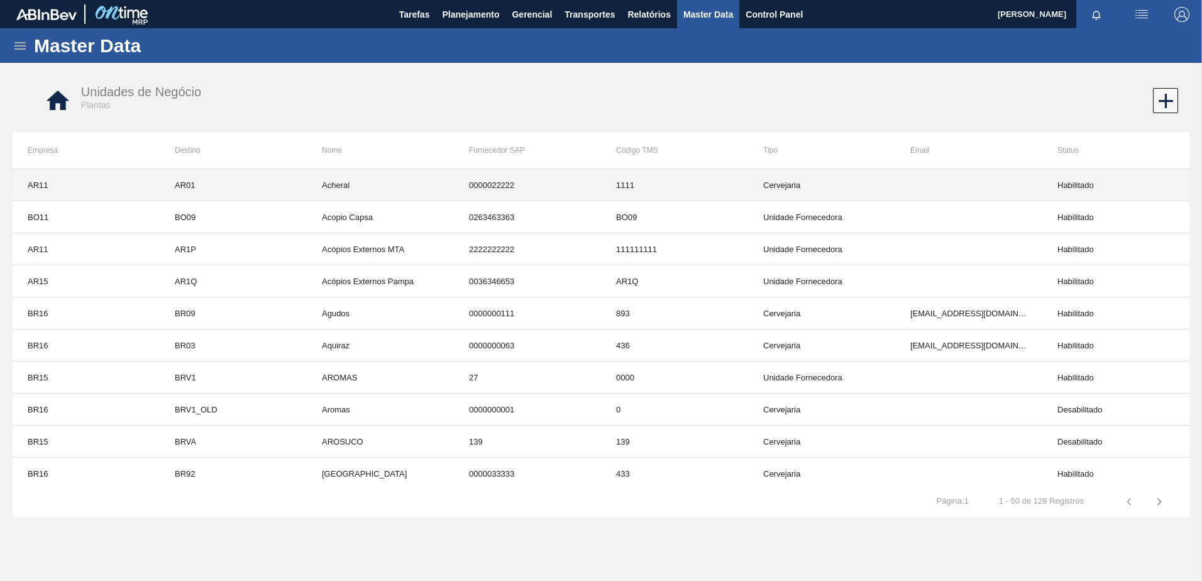
click at [410, 195] on td "Acheral" at bounding box center [380, 185] width 147 height 32
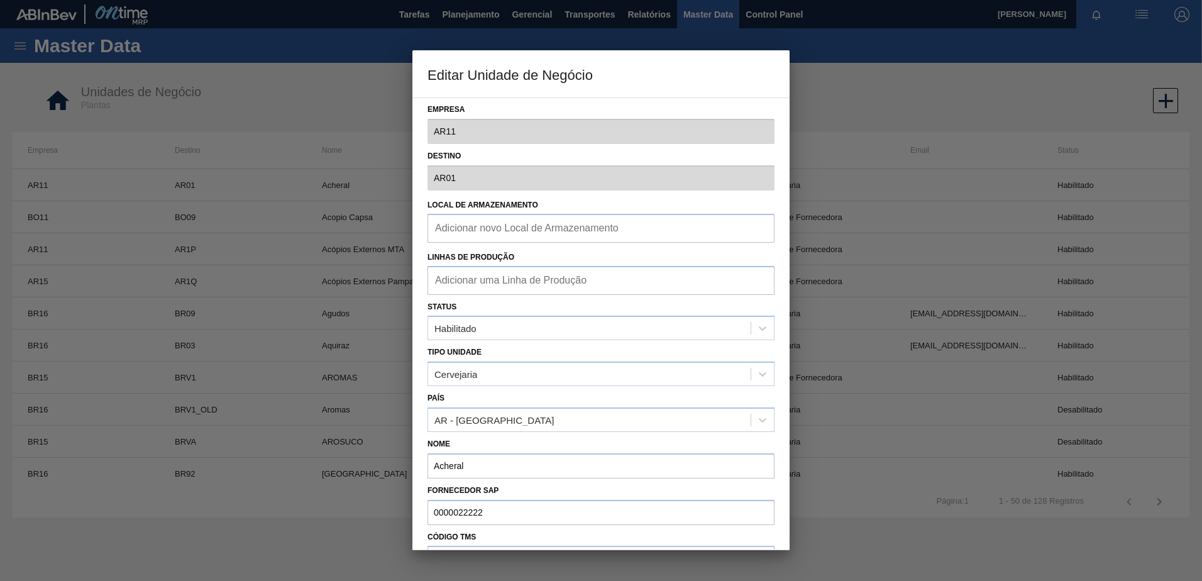
scroll to position [0, 0]
click at [331, 90] on div at bounding box center [601, 290] width 1202 height 581
click at [333, 85] on div at bounding box center [601, 290] width 1202 height 581
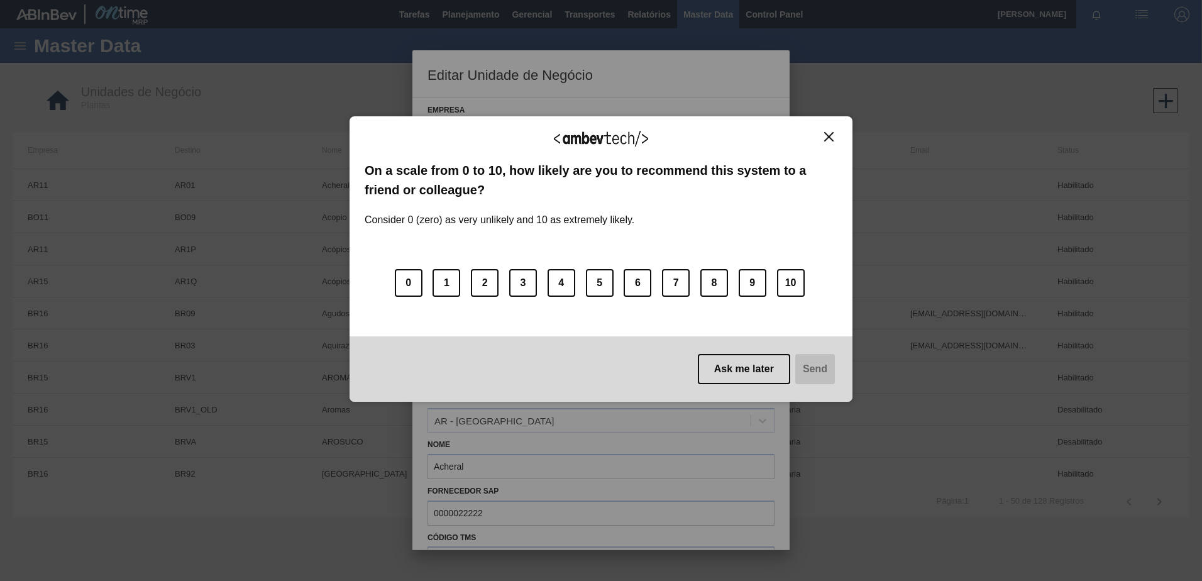
click at [832, 143] on div "We appreciate your feedback!" at bounding box center [601, 146] width 473 height 30
click at [825, 136] on img "Close" at bounding box center [828, 136] width 9 height 9
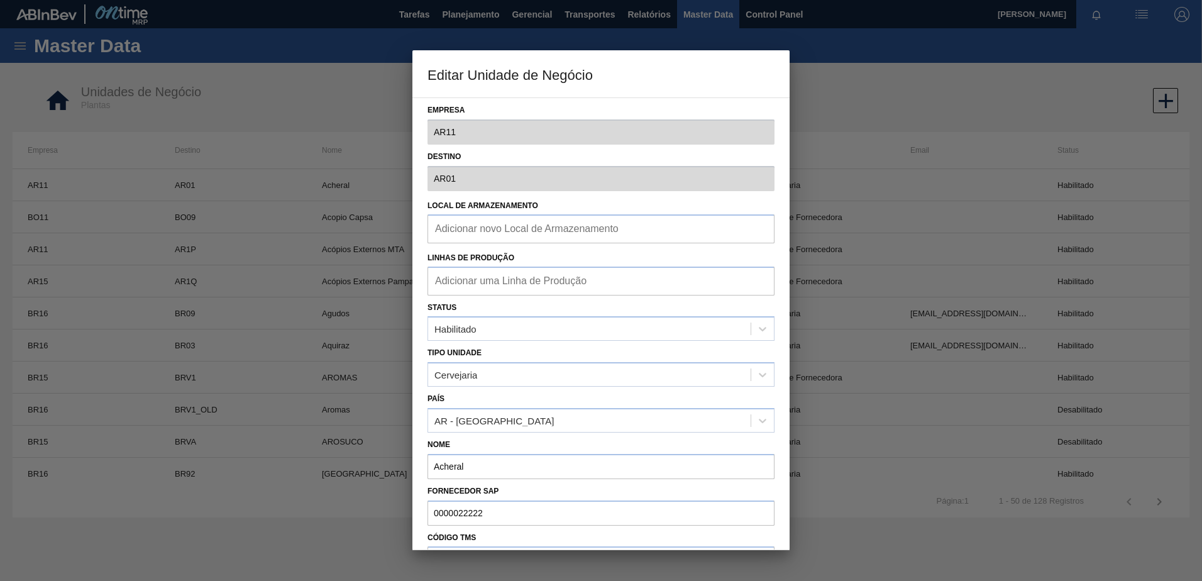
click at [894, 106] on div at bounding box center [601, 290] width 1202 height 581
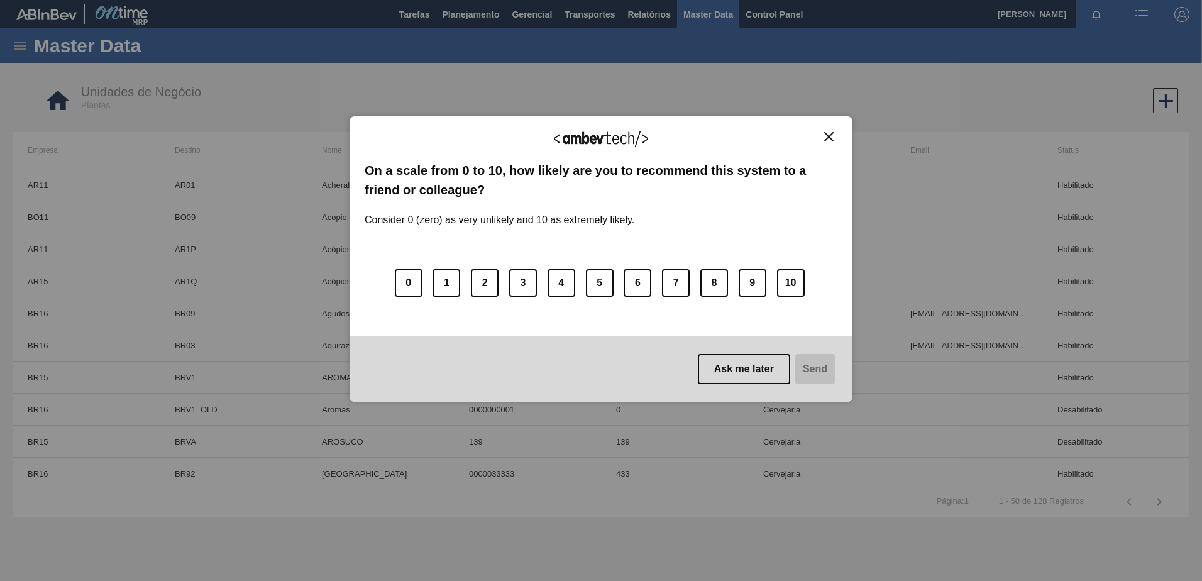
click at [28, 0] on body "Tarefas Planejamento Gerencial Transportes Relatórios Master Data Control Panel…" at bounding box center [601, 0] width 1202 height 0
click at [833, 133] on button "Close" at bounding box center [828, 136] width 17 height 11
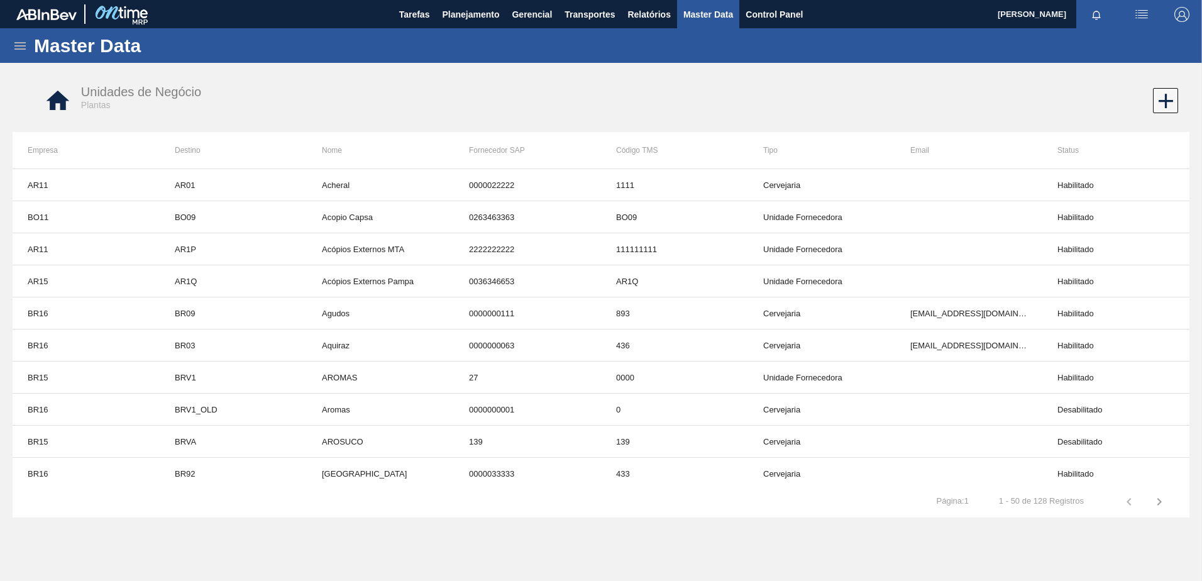
click at [22, 47] on icon at bounding box center [20, 45] width 15 height 15
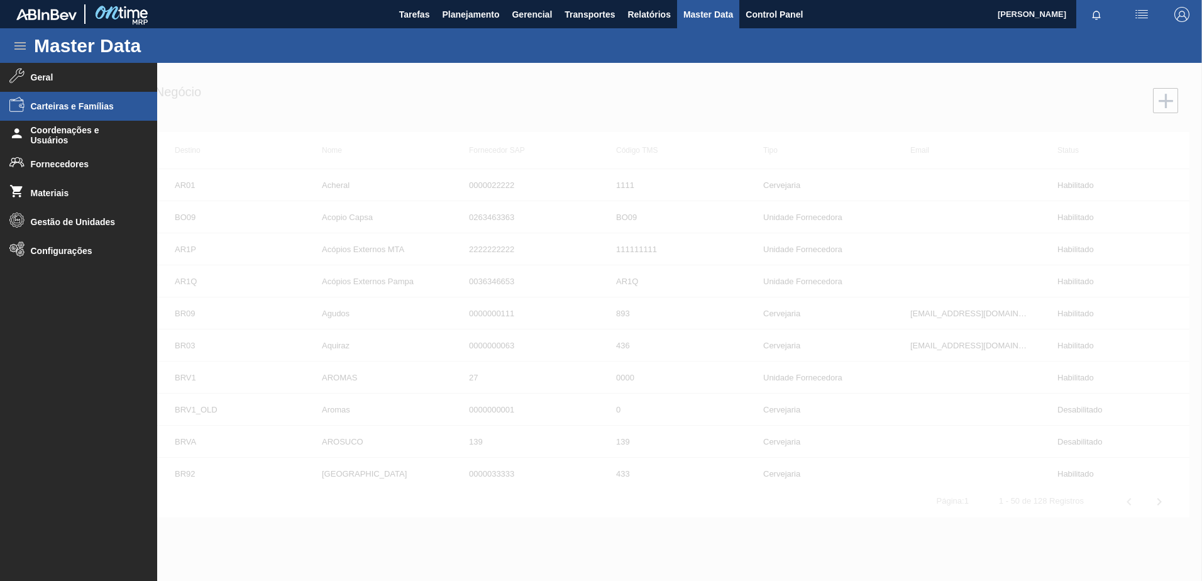
click at [104, 109] on span "Carteiras e Famílias" at bounding box center [83, 106] width 104 height 10
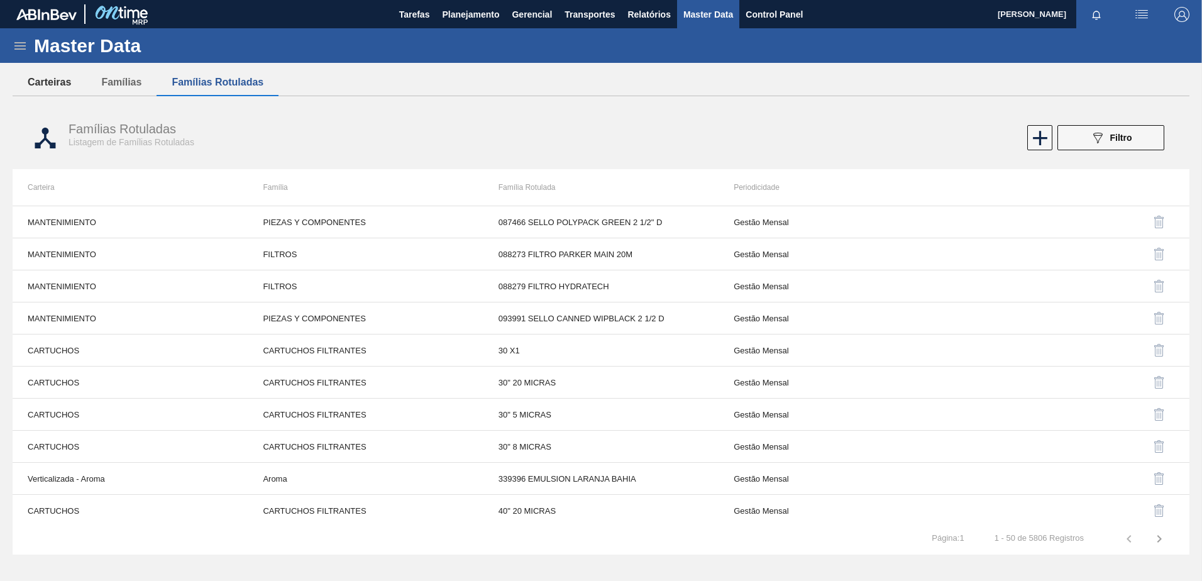
click at [52, 87] on button "Carteiras" at bounding box center [50, 82] width 74 height 26
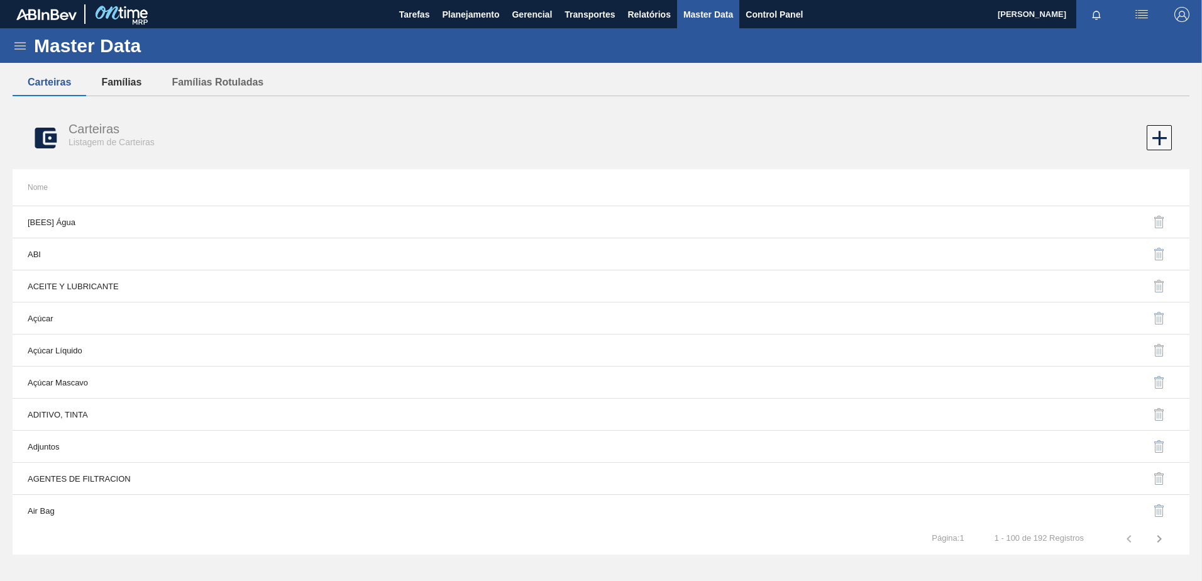
click at [123, 83] on button "Famílias" at bounding box center [121, 82] width 70 height 26
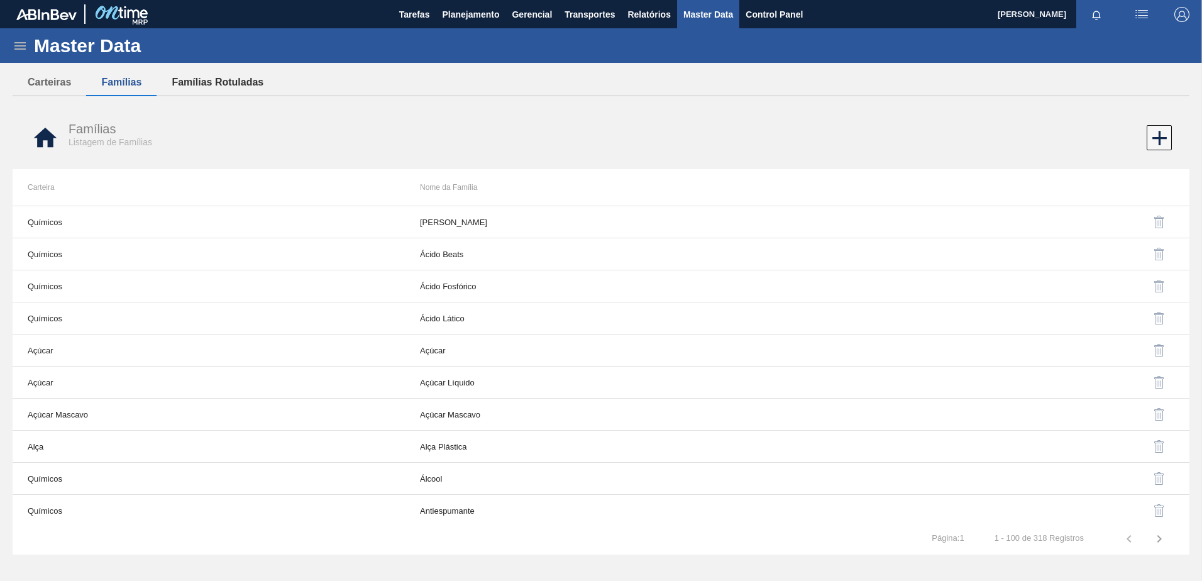
click at [220, 82] on button "Famílias Rotuladas" at bounding box center [218, 82] width 122 height 26
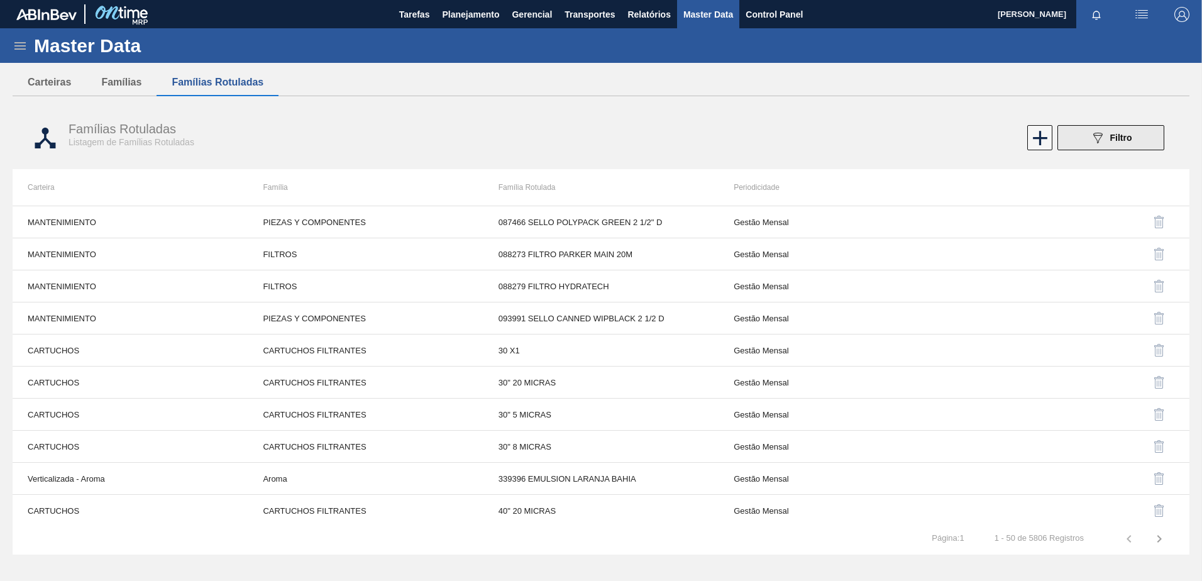
click at [1133, 127] on button "089F7B8B-B2A5-4AFE-B5C0-19BA573D28AC Filtro" at bounding box center [1110, 137] width 107 height 25
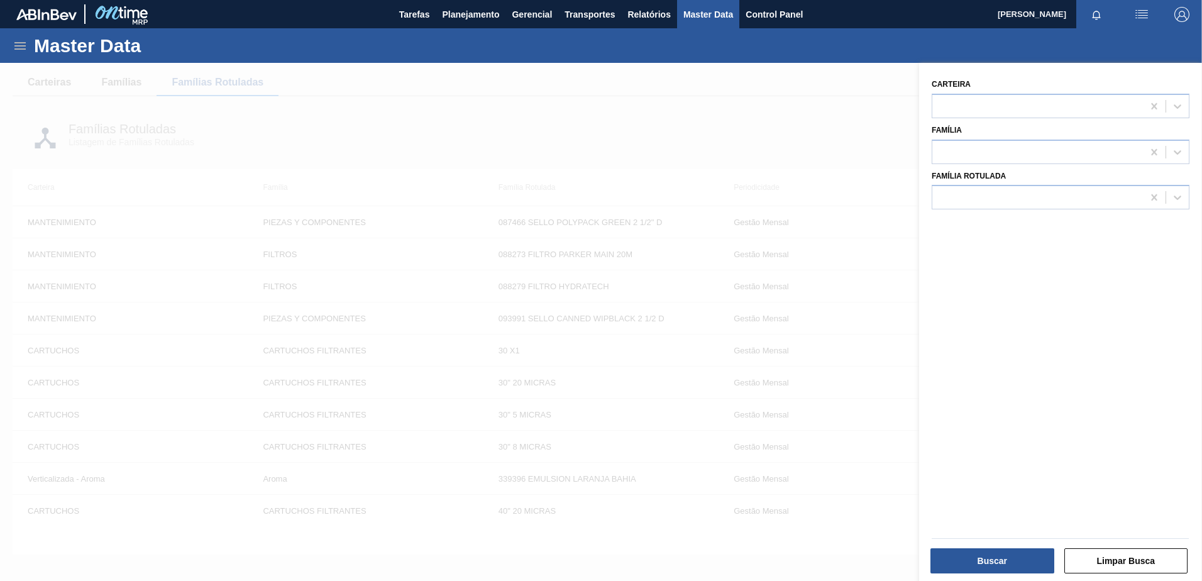
click at [783, 134] on div at bounding box center [601, 353] width 1202 height 581
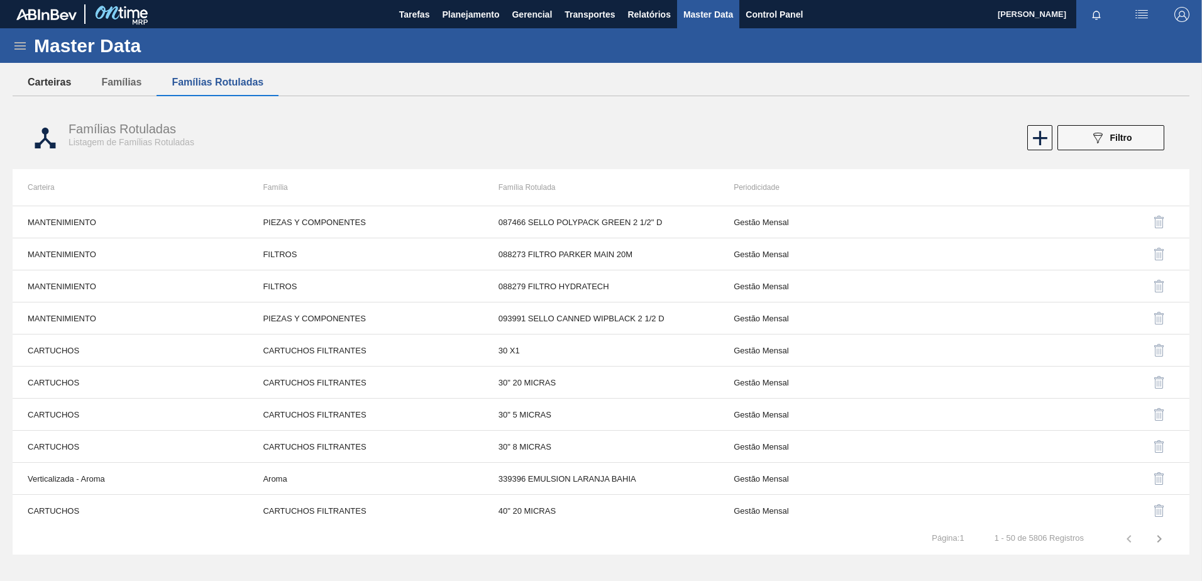
click at [37, 82] on button "Carteiras" at bounding box center [50, 82] width 74 height 26
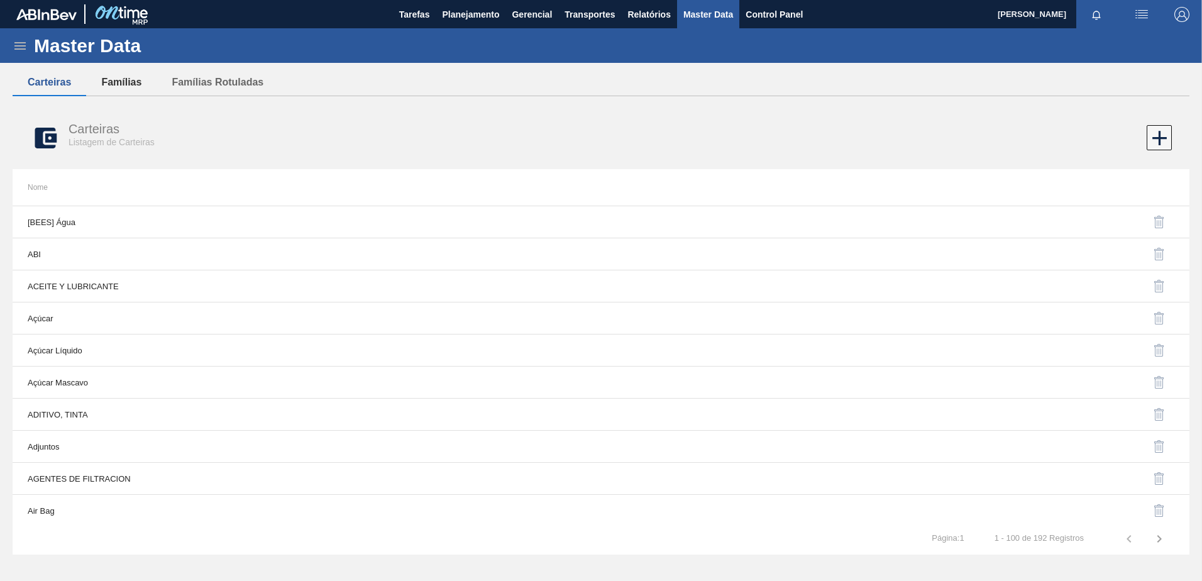
click at [117, 85] on button "Famílias" at bounding box center [121, 82] width 70 height 26
